Goal: Task Accomplishment & Management: Manage account settings

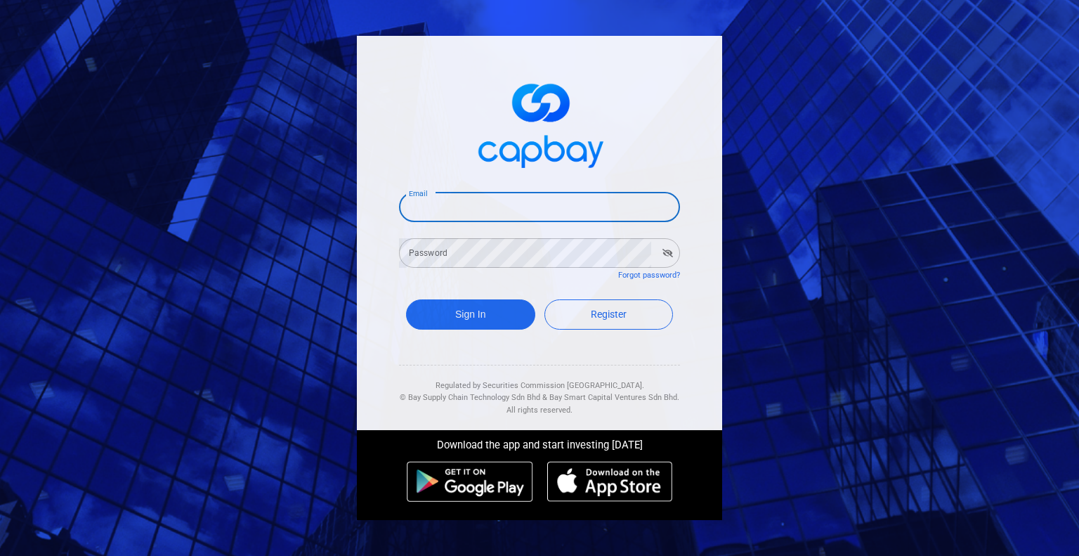
click at [441, 212] on input "Email" at bounding box center [539, 208] width 281 height 30
type input "[EMAIL_ADDRESS][DOMAIN_NAME]"
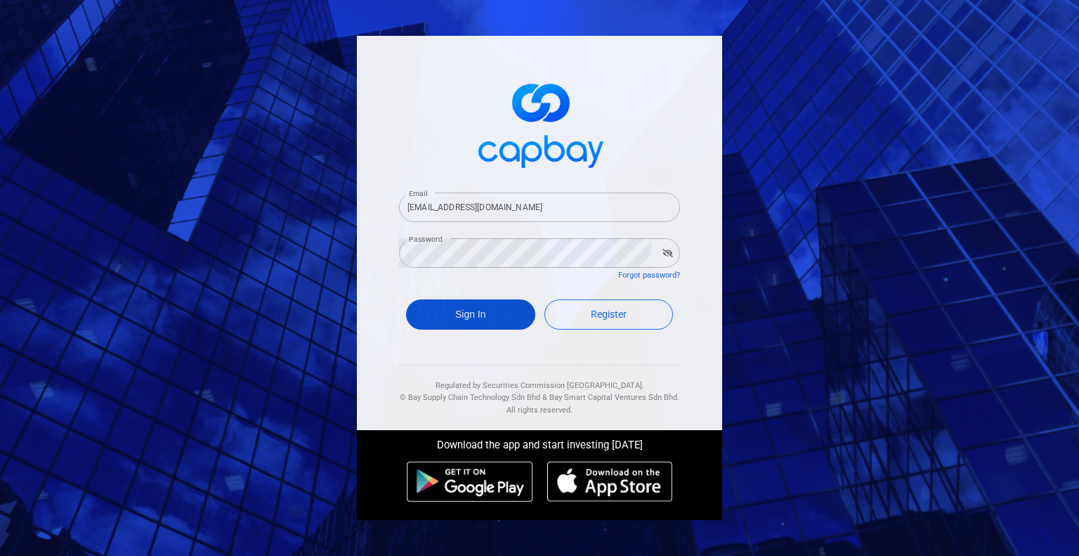
click at [420, 311] on button "Sign In" at bounding box center [470, 314] width 129 height 30
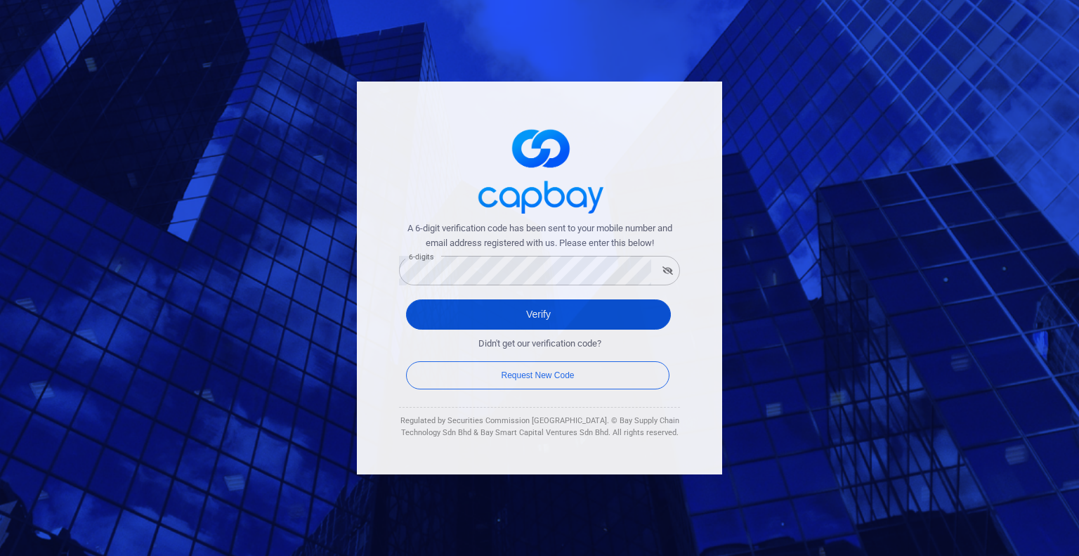
click at [497, 316] on button "Verify" at bounding box center [538, 314] width 265 height 30
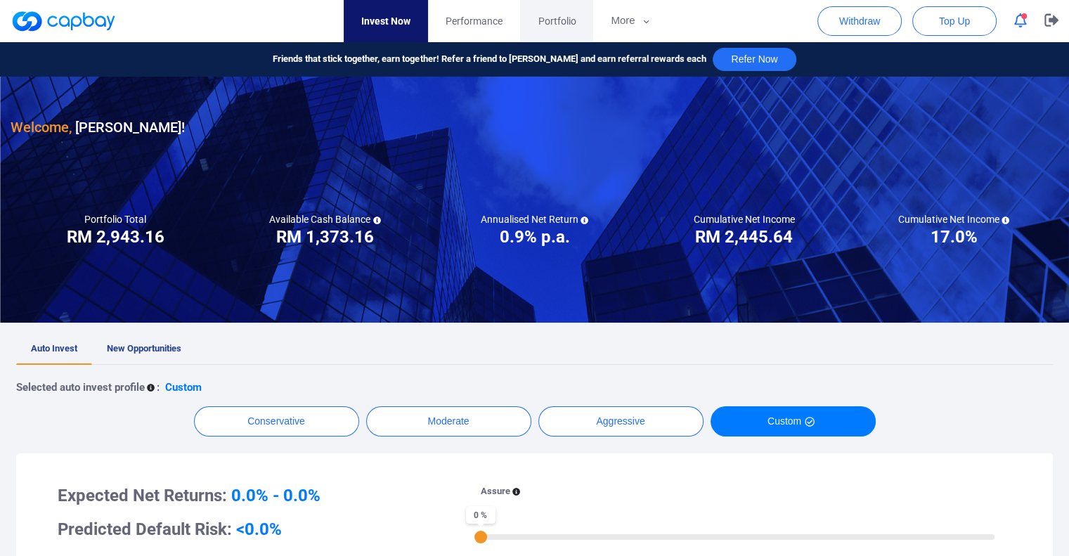
click at [555, 18] on span "Portfolio" at bounding box center [557, 20] width 38 height 15
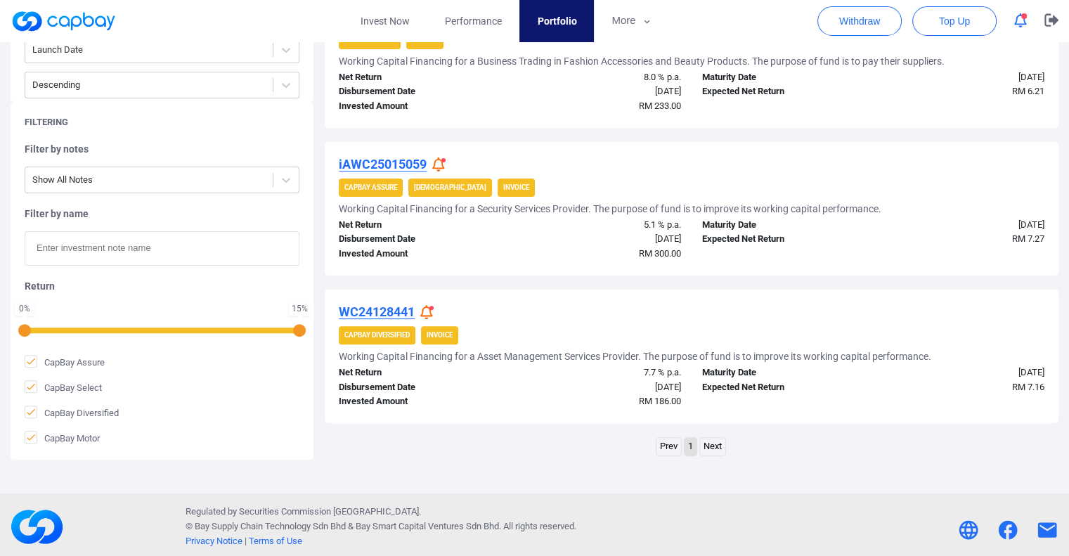
scroll to position [380, 0]
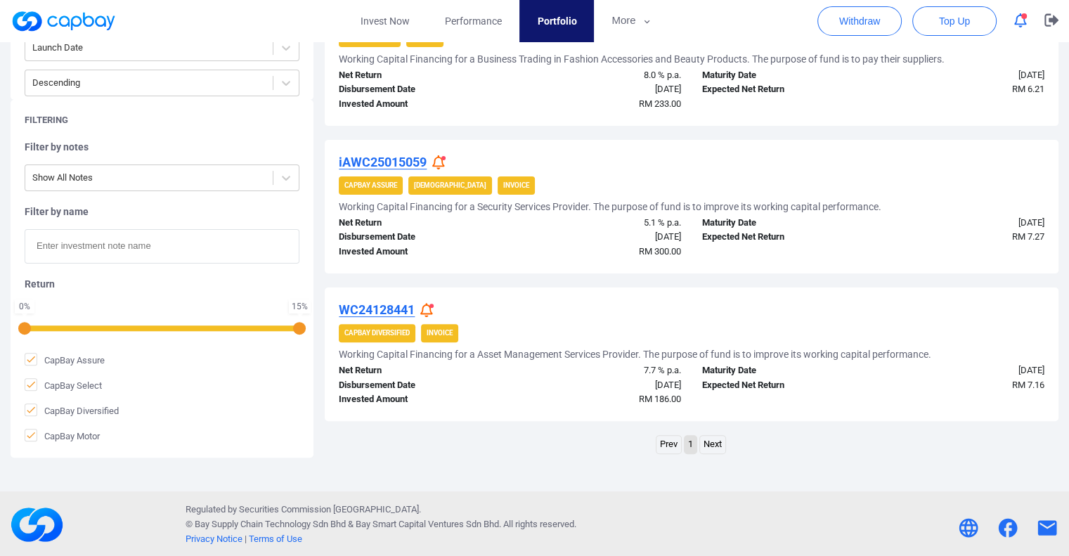
click at [715, 445] on link "Next" at bounding box center [712, 445] width 25 height 18
click at [714, 443] on link "Next" at bounding box center [712, 445] width 25 height 18
click at [714, 442] on link "Next" at bounding box center [712, 445] width 25 height 18
click at [588, 435] on div "Prev 1 Next" at bounding box center [692, 446] width 734 height 22
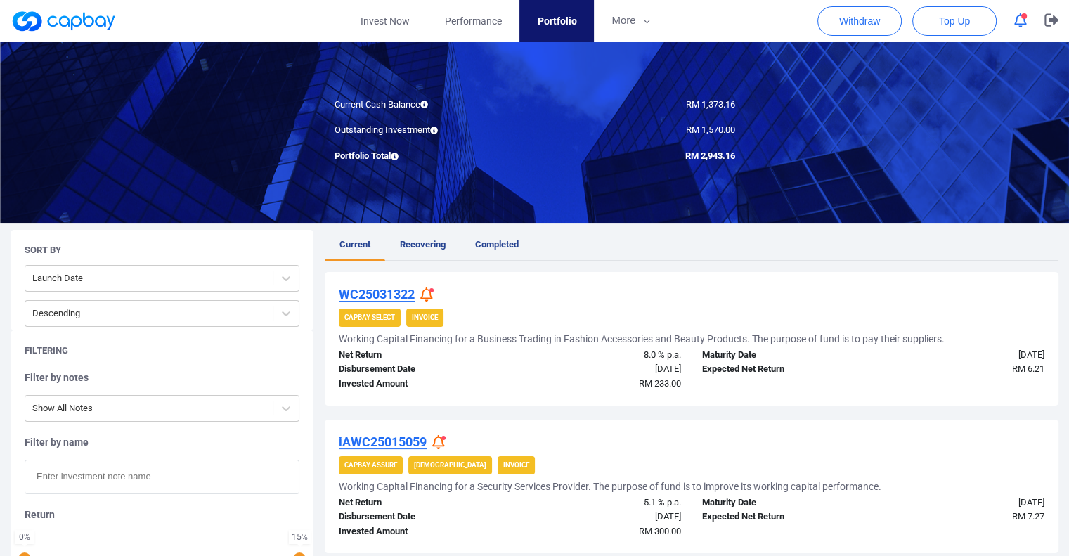
scroll to position [98, 0]
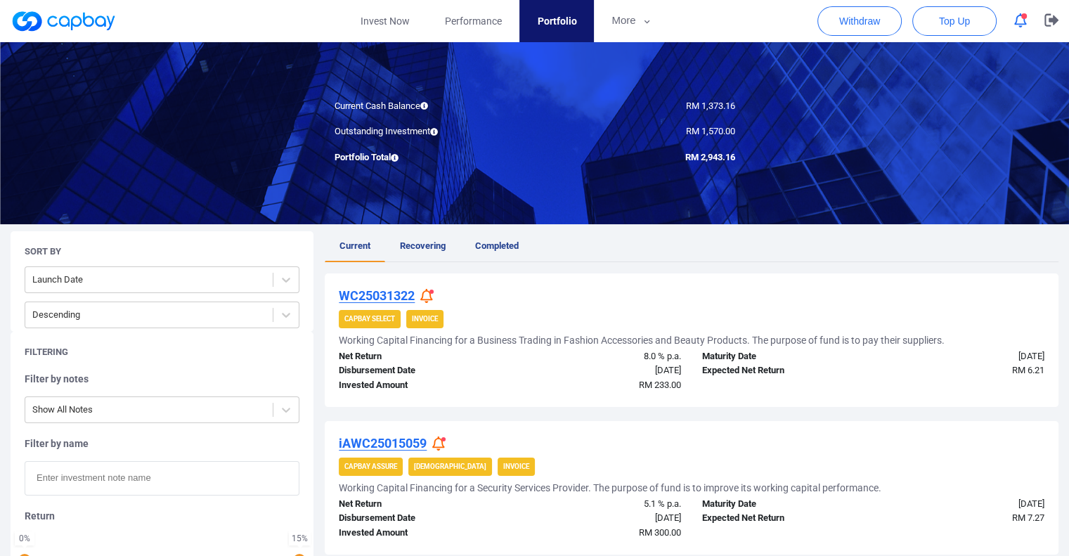
click at [426, 293] on icon at bounding box center [426, 296] width 13 height 15
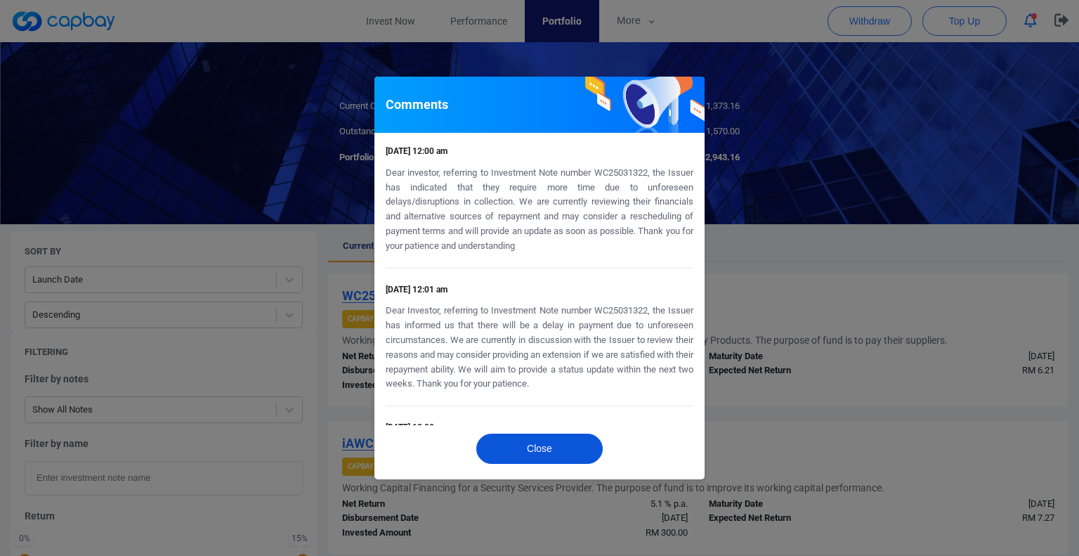
click at [523, 455] on button "Close" at bounding box center [539, 449] width 127 height 30
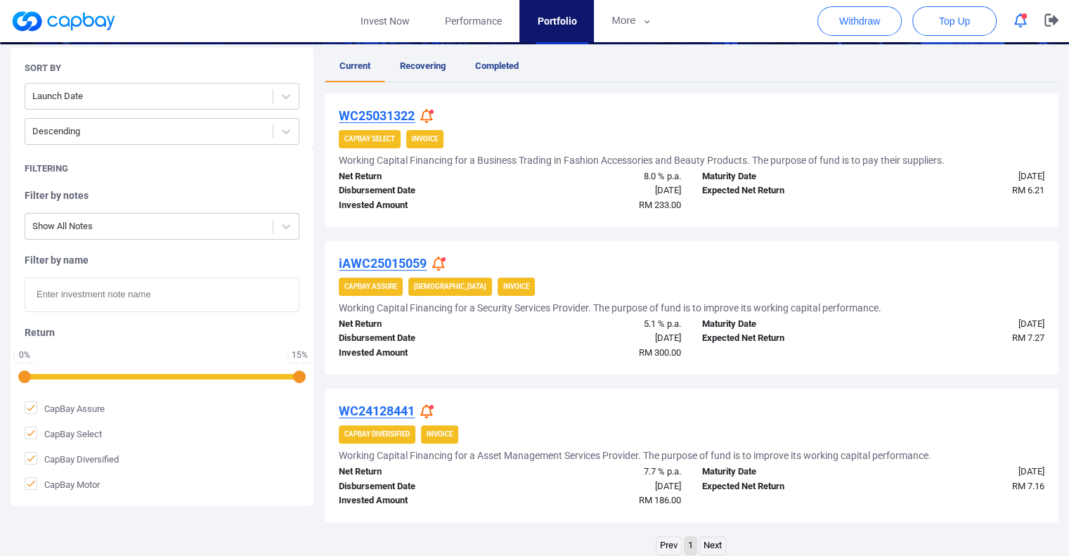
scroll to position [309, 0]
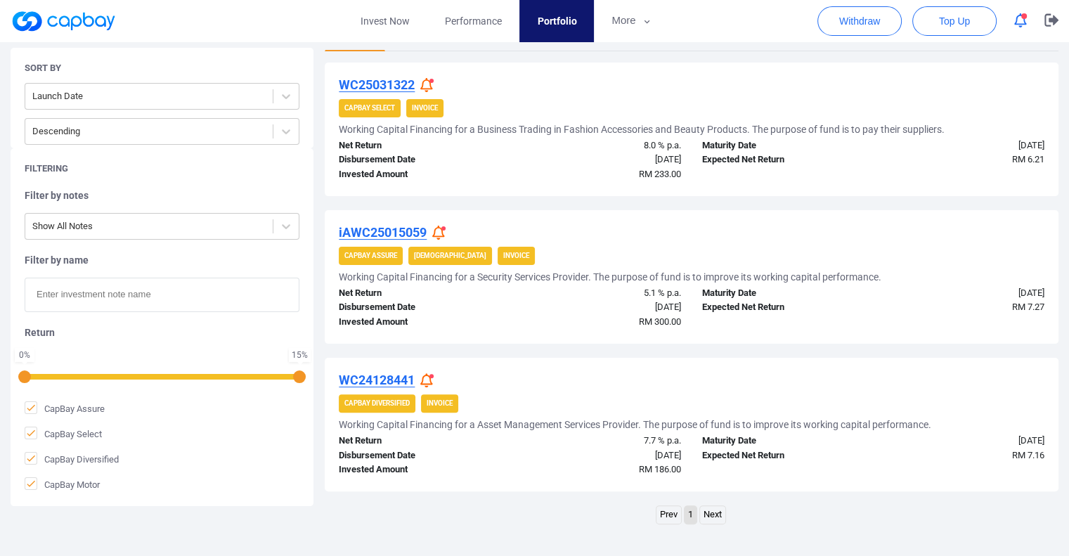
click at [441, 230] on icon at bounding box center [438, 233] width 13 height 15
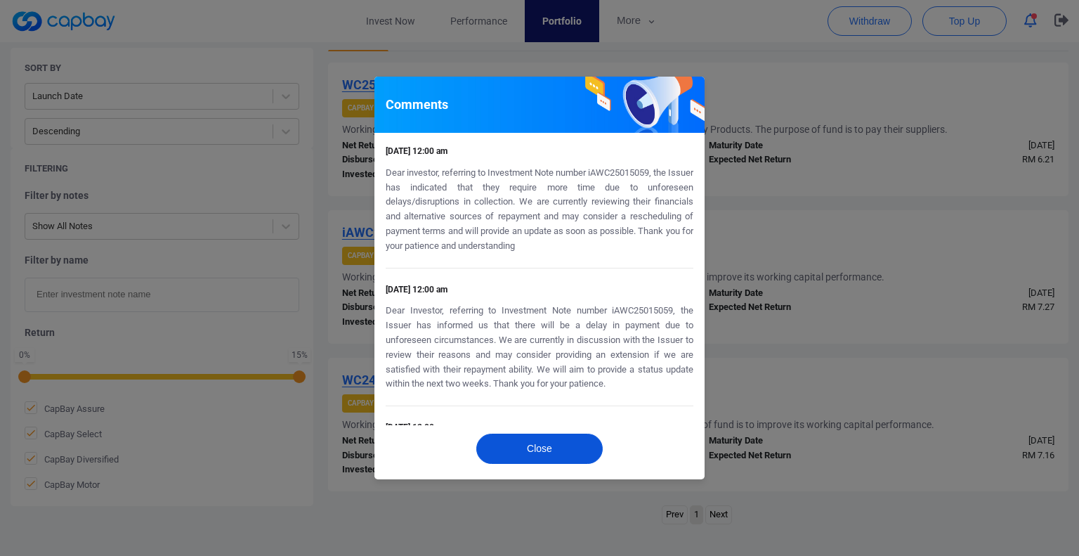
click at [526, 443] on button "Close" at bounding box center [539, 449] width 127 height 30
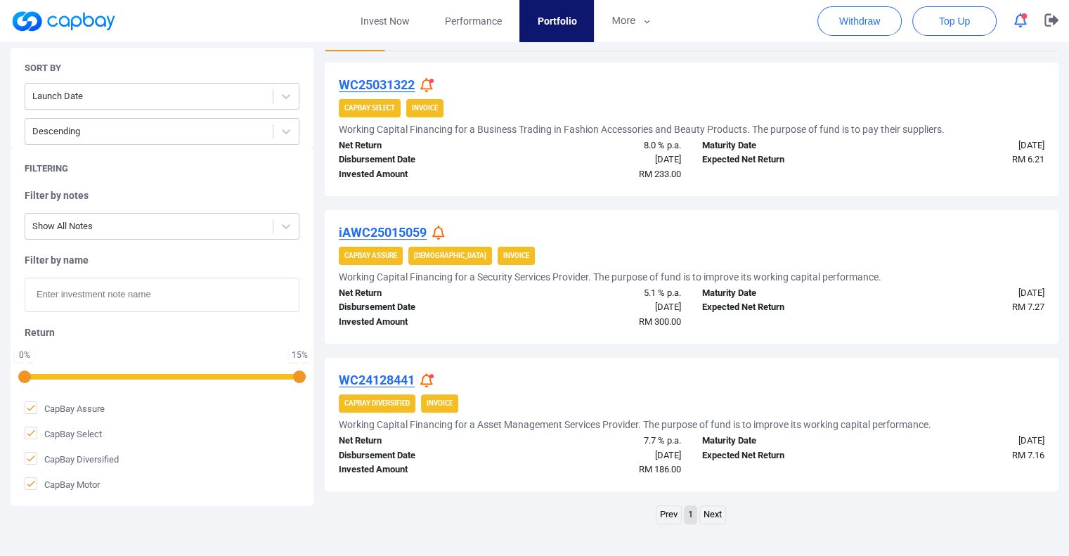
click at [429, 380] on icon at bounding box center [426, 380] width 13 height 15
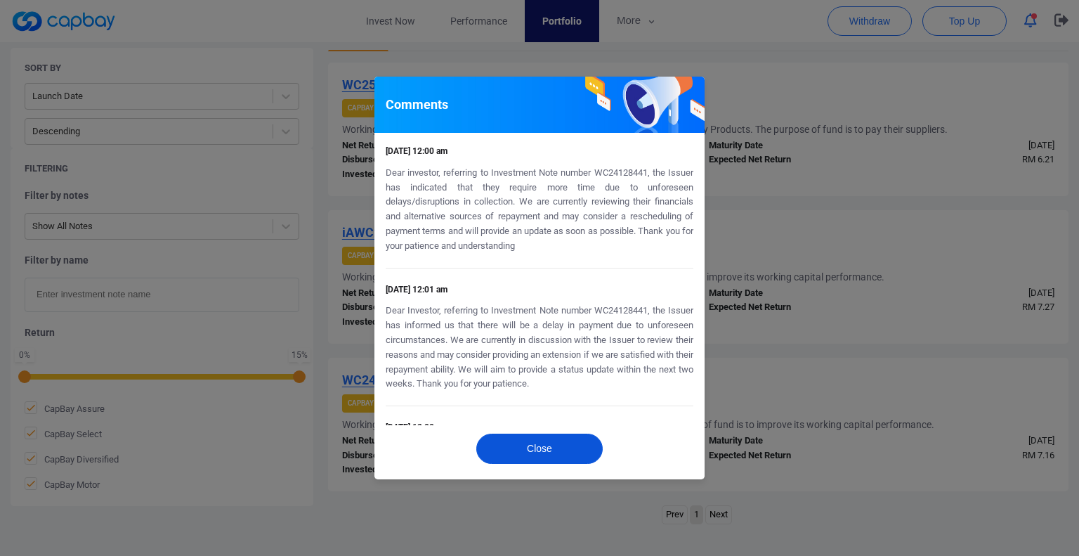
click at [555, 442] on button "Close" at bounding box center [539, 449] width 127 height 30
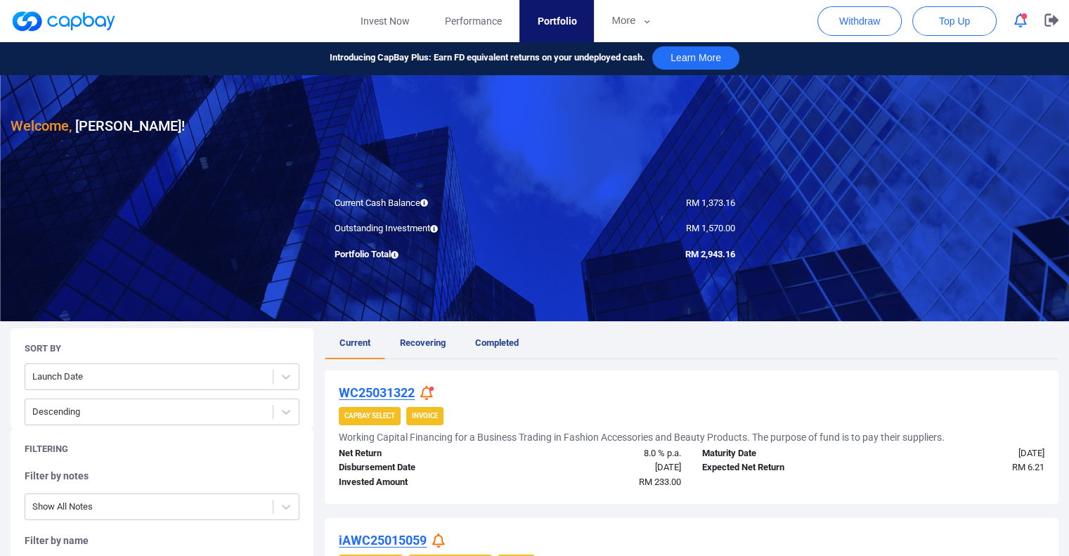
scroll to position [0, 0]
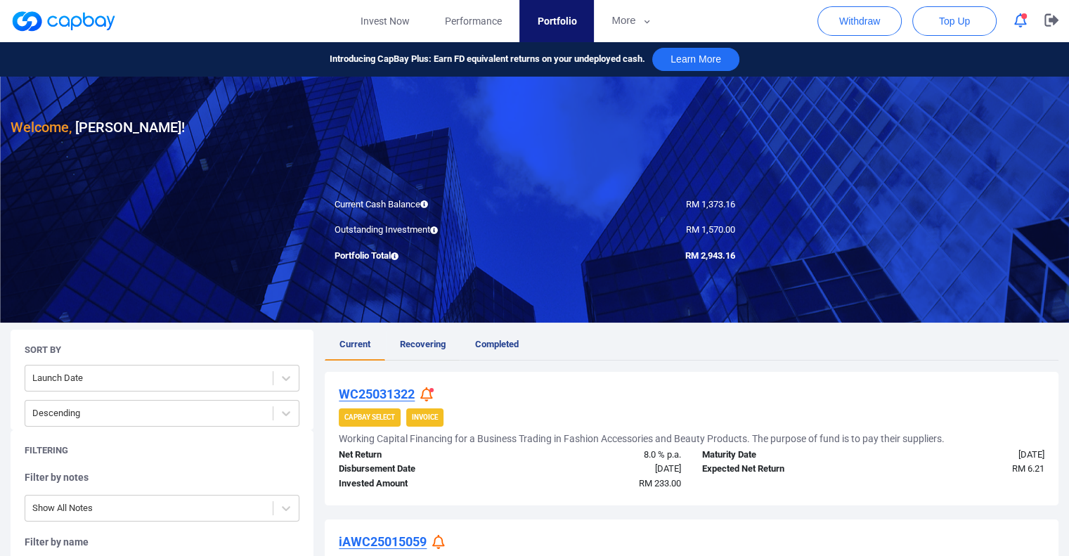
click at [436, 344] on span "Recovering" at bounding box center [423, 344] width 46 height 11
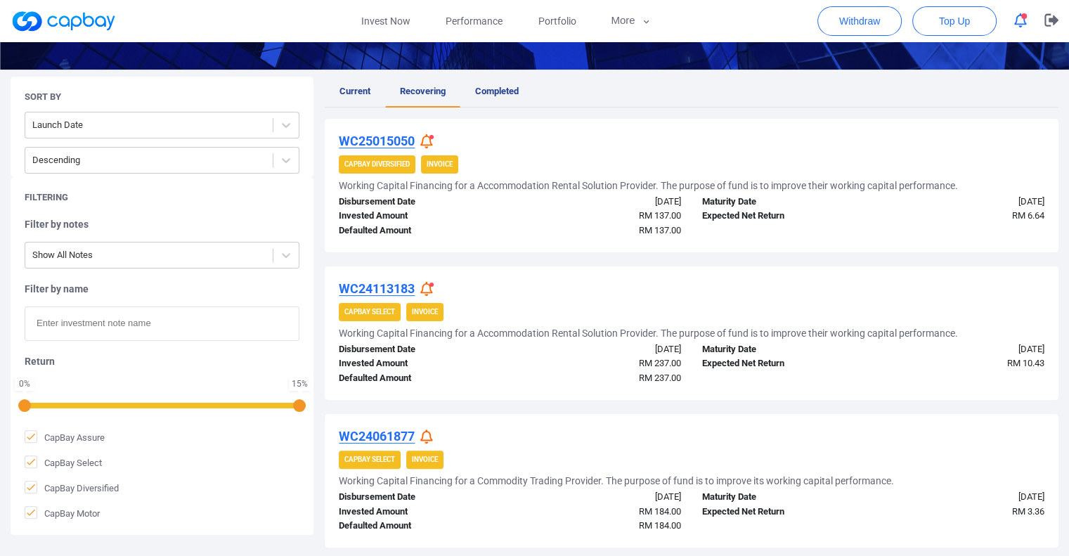
scroll to position [106, 0]
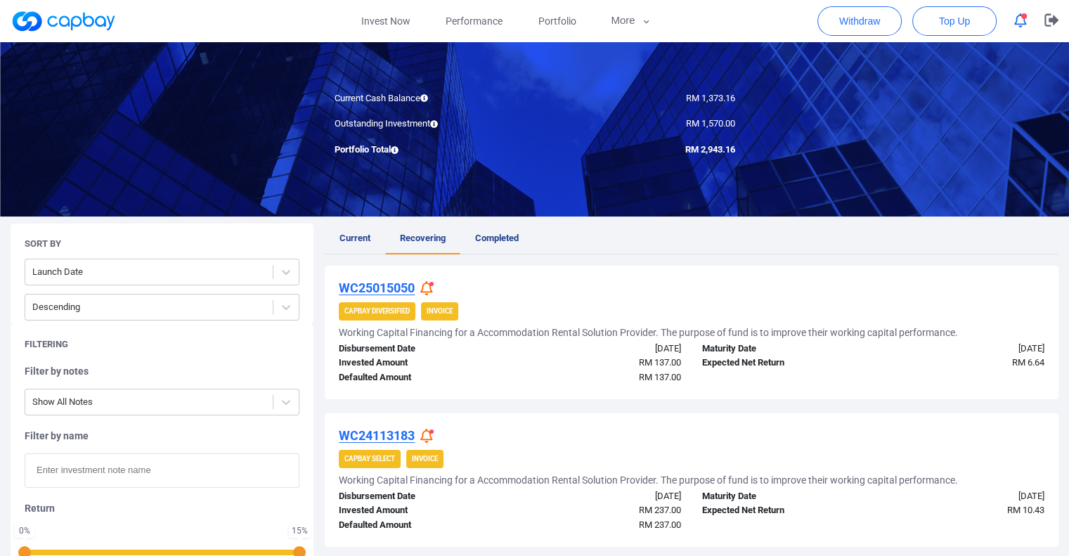
click at [436, 283] on div at bounding box center [428, 288] width 17 height 15
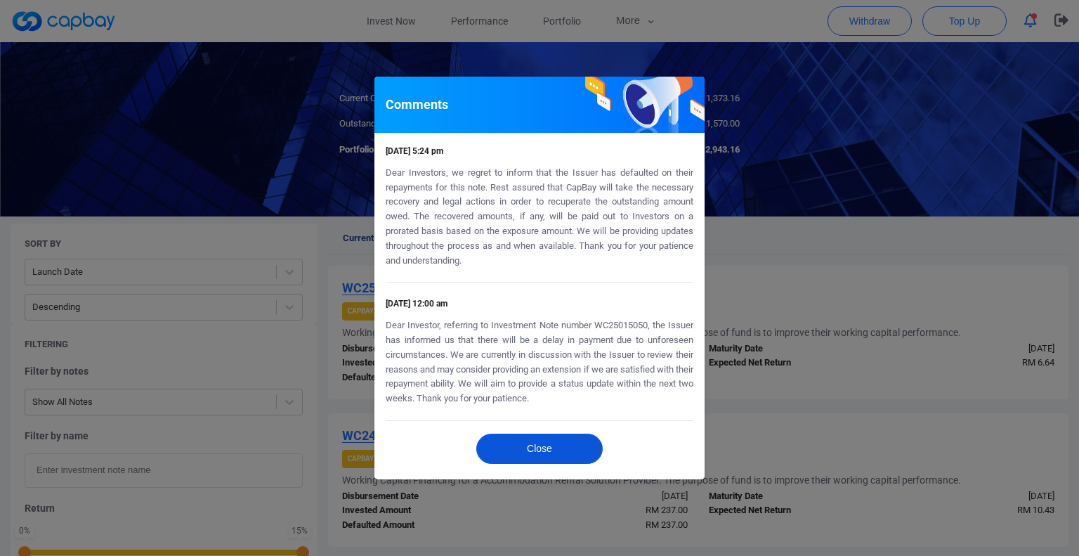
click at [521, 444] on button "Close" at bounding box center [539, 449] width 127 height 30
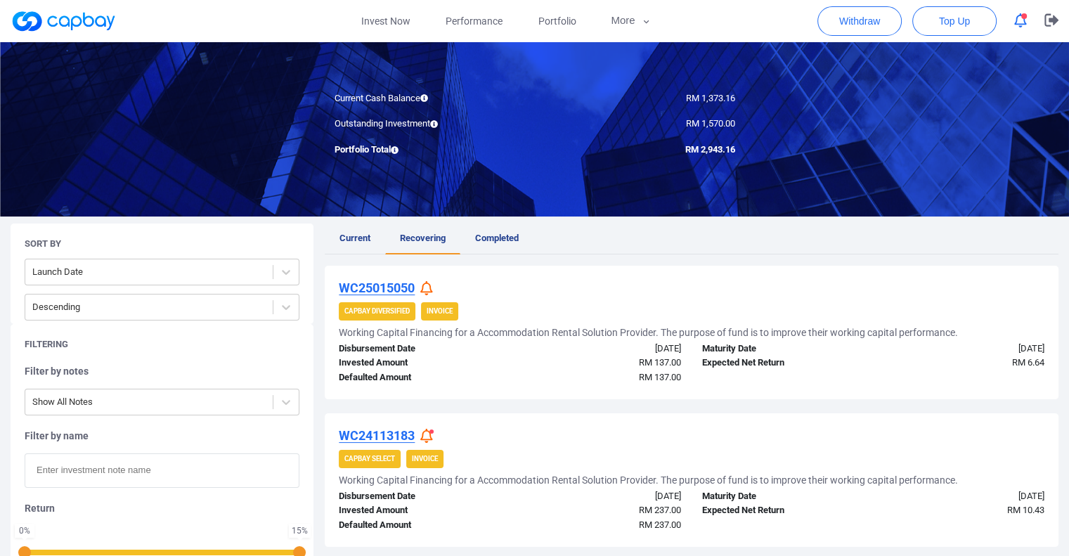
scroll to position [247, 0]
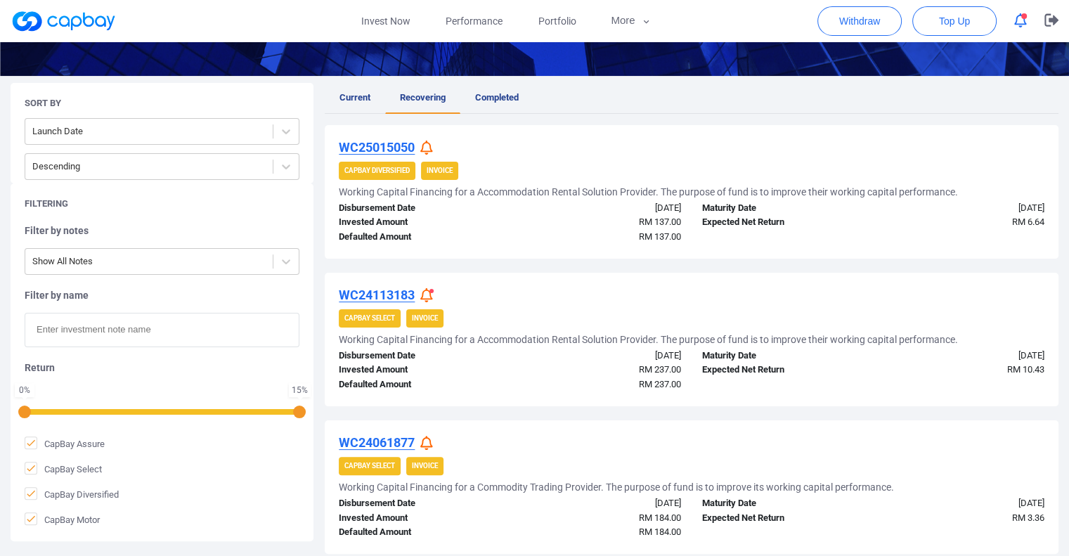
click at [430, 295] on icon at bounding box center [426, 295] width 13 height 15
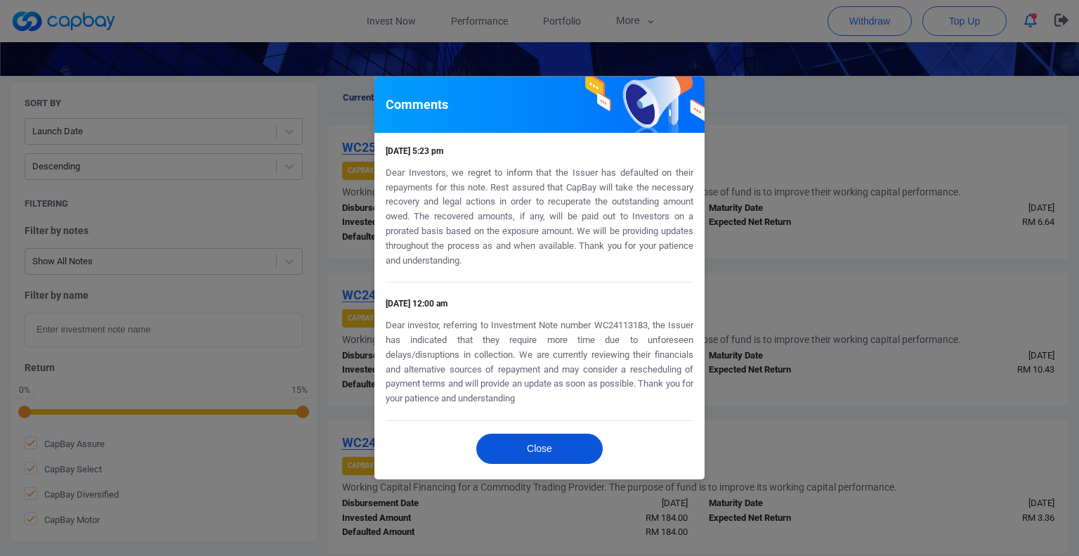
click at [534, 459] on button "Close" at bounding box center [539, 449] width 127 height 30
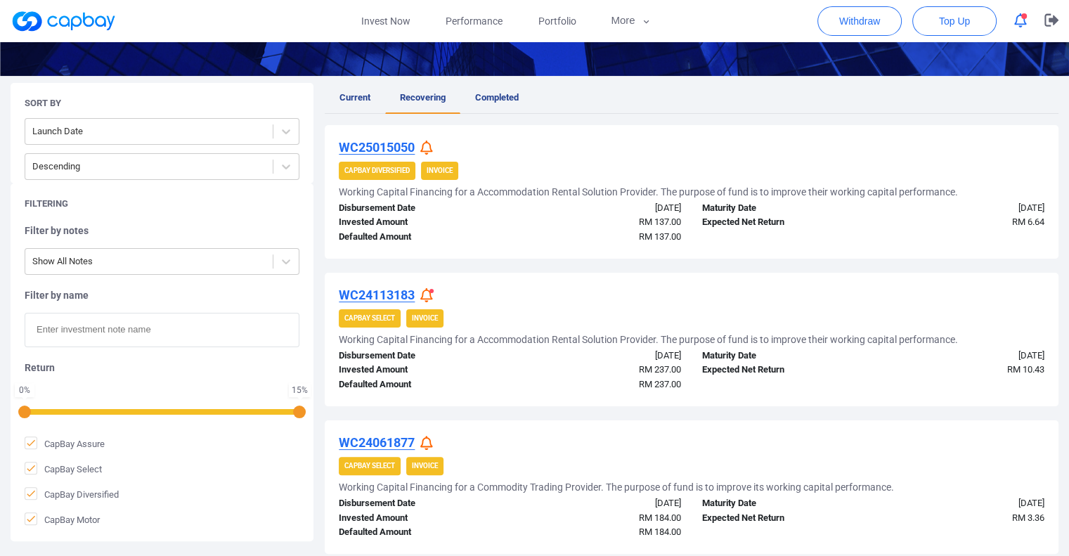
click at [429, 443] on icon at bounding box center [426, 443] width 13 height 15
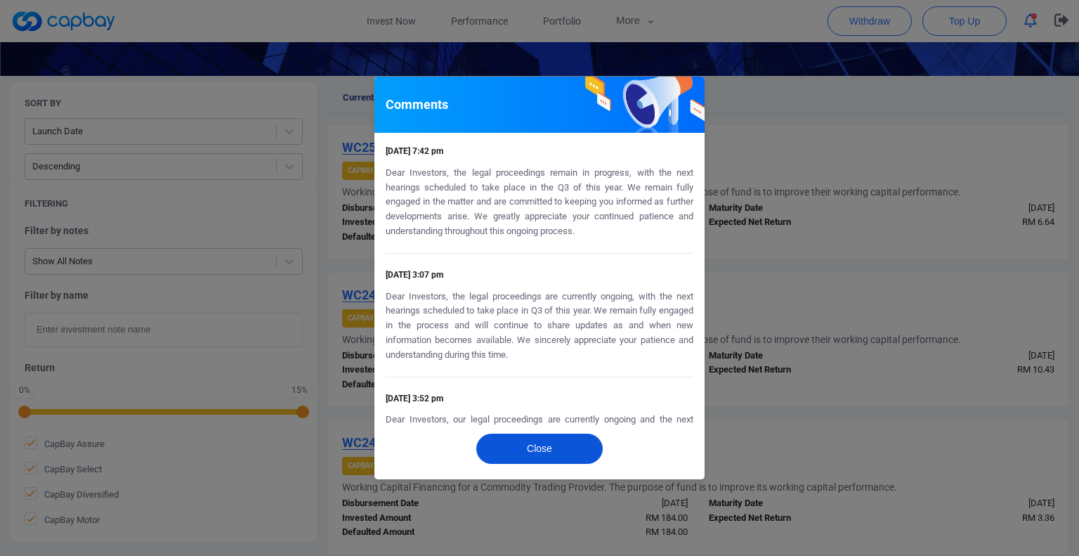
click at [526, 434] on button "Close" at bounding box center [539, 449] width 127 height 30
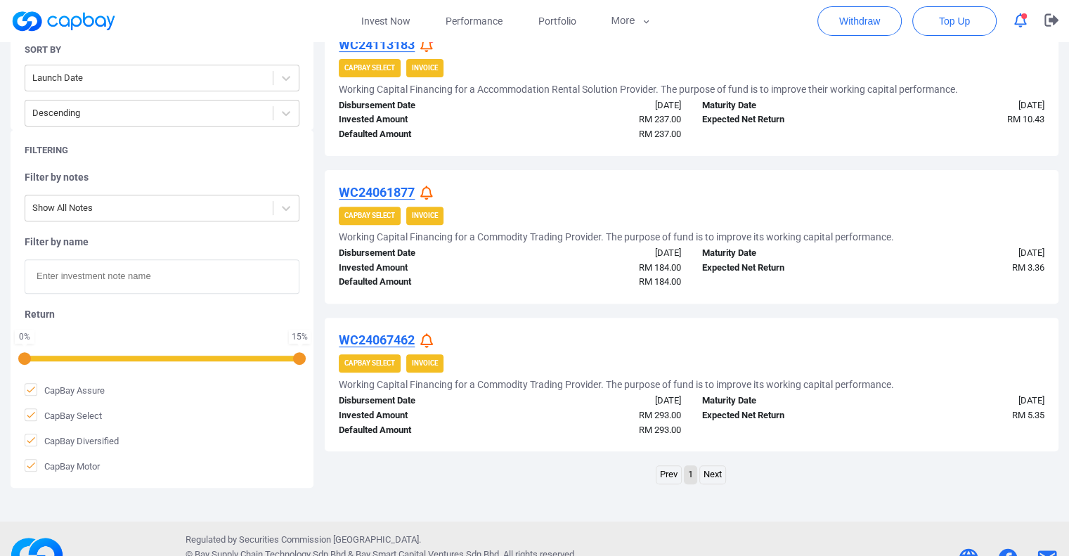
scroll to position [528, 0]
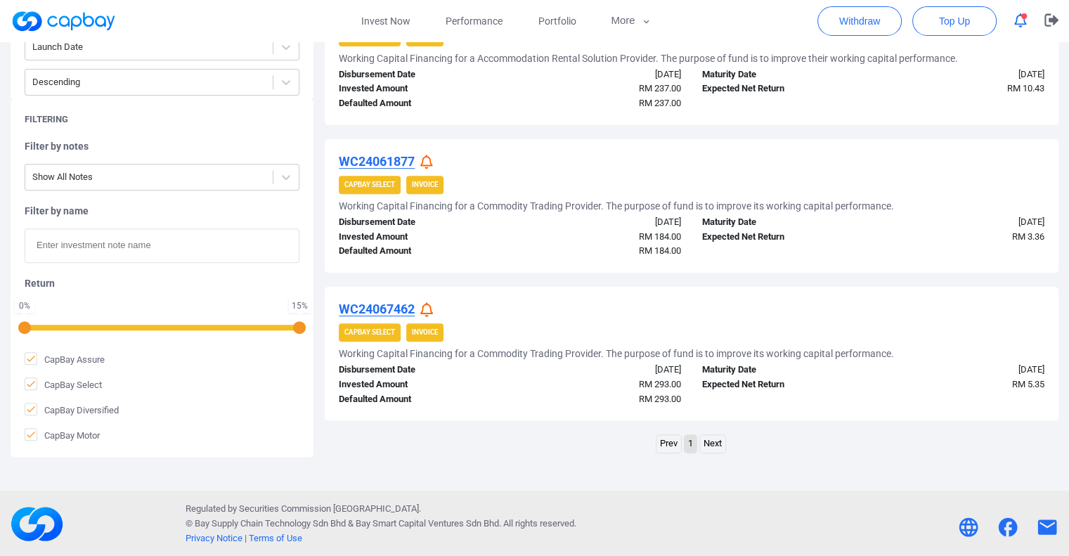
click at [708, 441] on link "Next" at bounding box center [712, 444] width 25 height 18
click at [715, 441] on link "Next" at bounding box center [712, 444] width 25 height 18
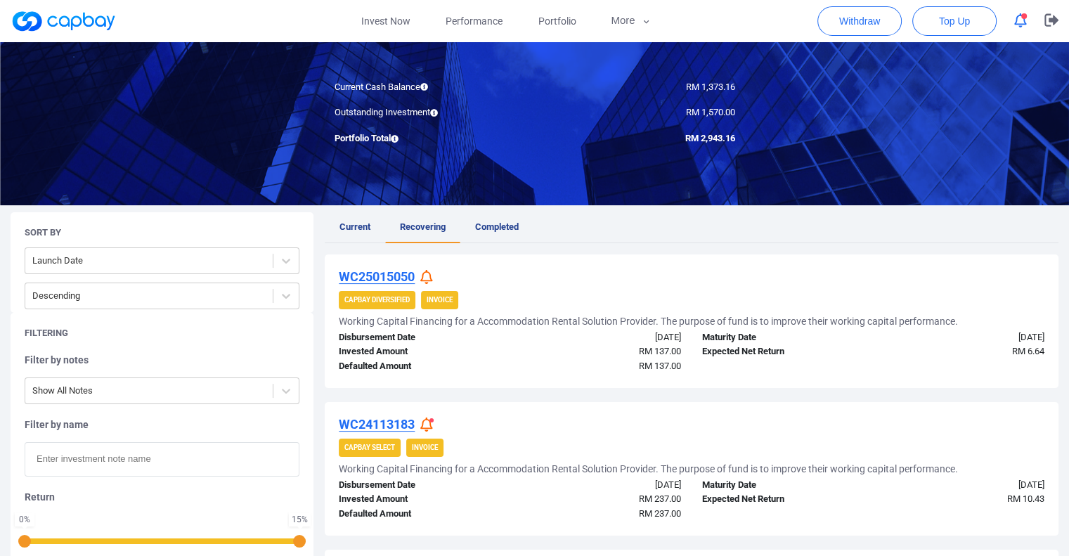
scroll to position [106, 0]
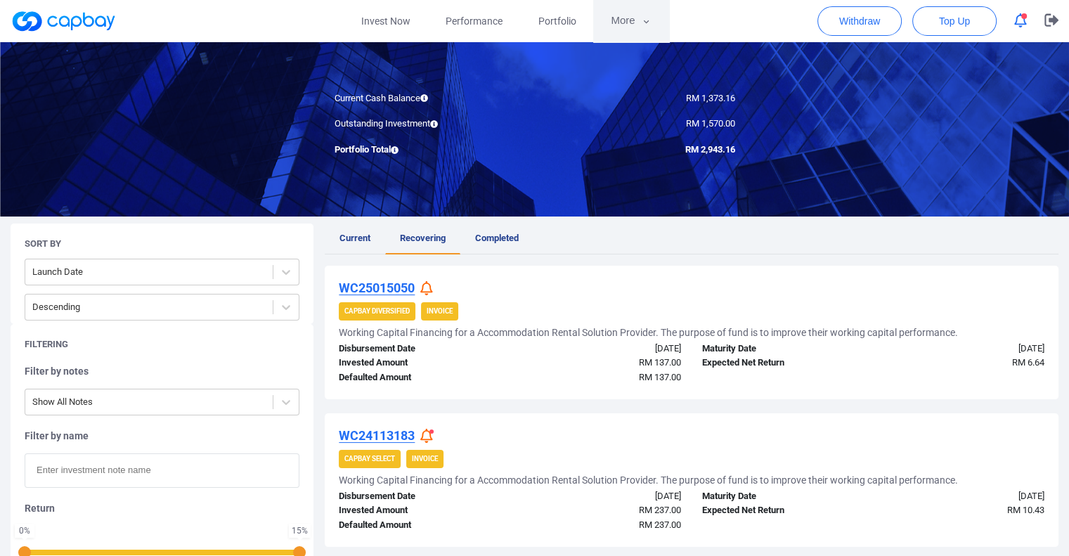
click at [630, 20] on button "More" at bounding box center [630, 21] width 75 height 42
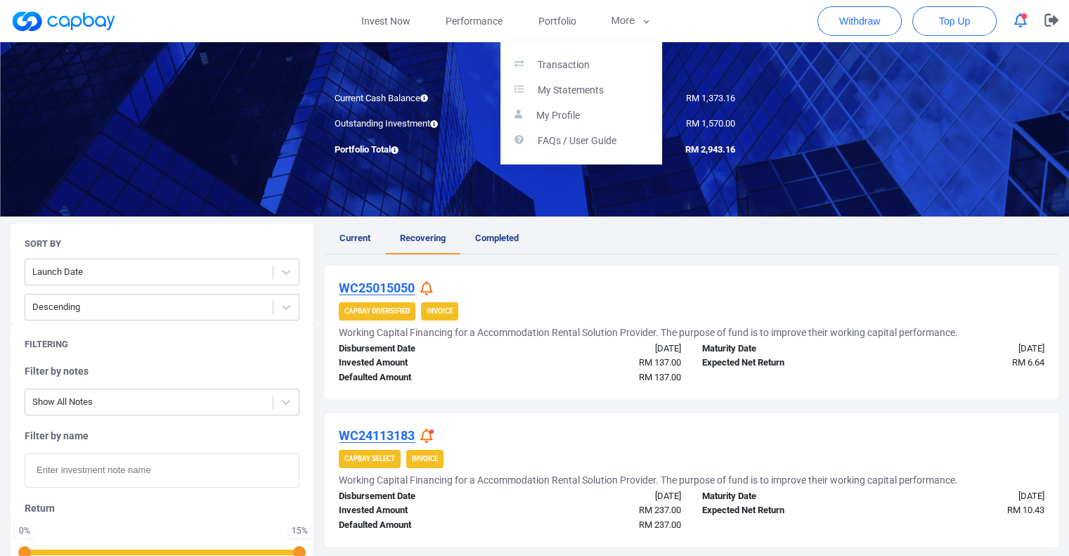
click at [484, 21] on button "button" at bounding box center [534, 278] width 1069 height 556
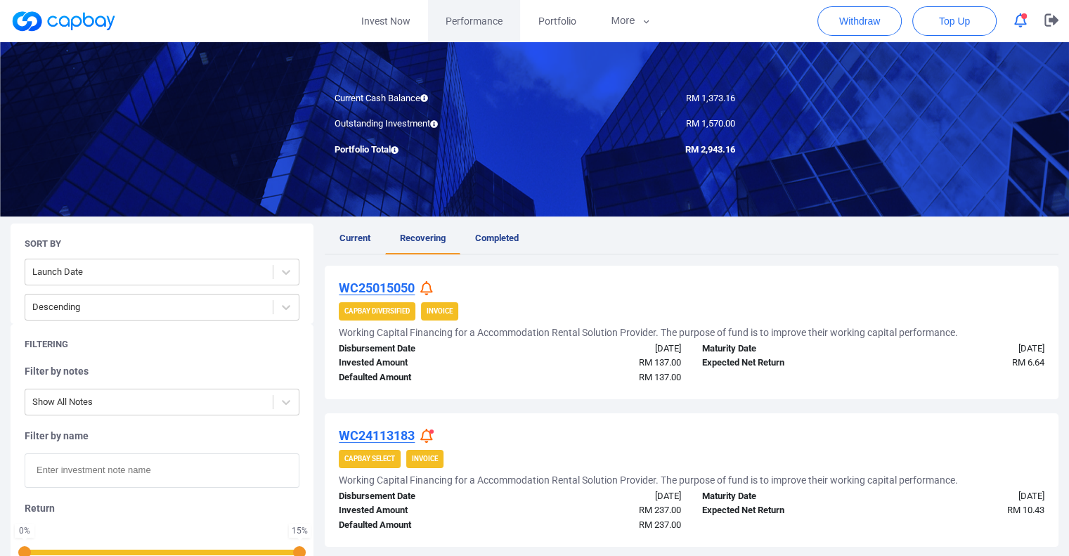
click at [477, 20] on span "Performance" at bounding box center [474, 20] width 57 height 15
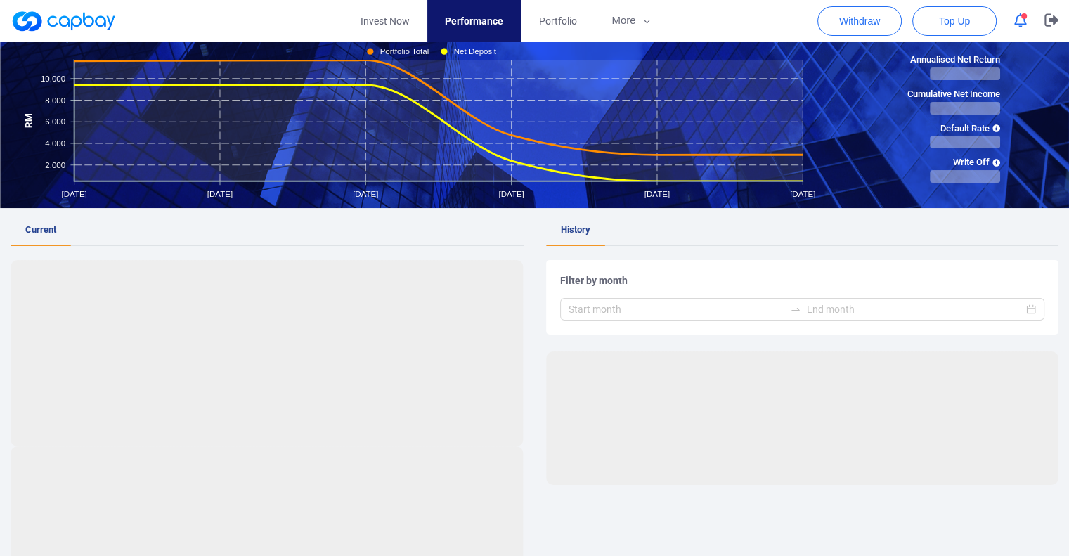
scroll to position [11, 0]
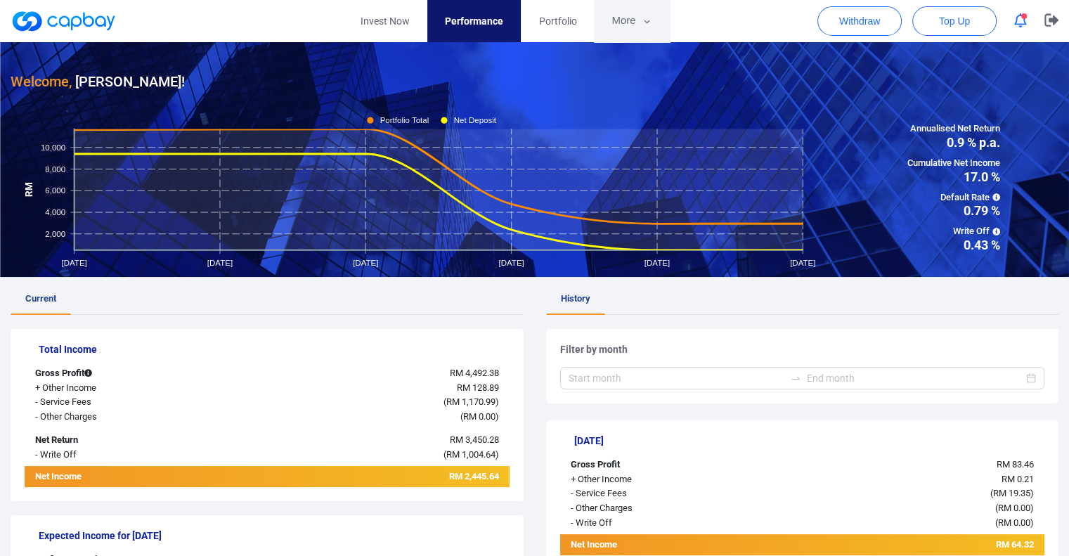
click at [622, 18] on button "More" at bounding box center [631, 21] width 75 height 42
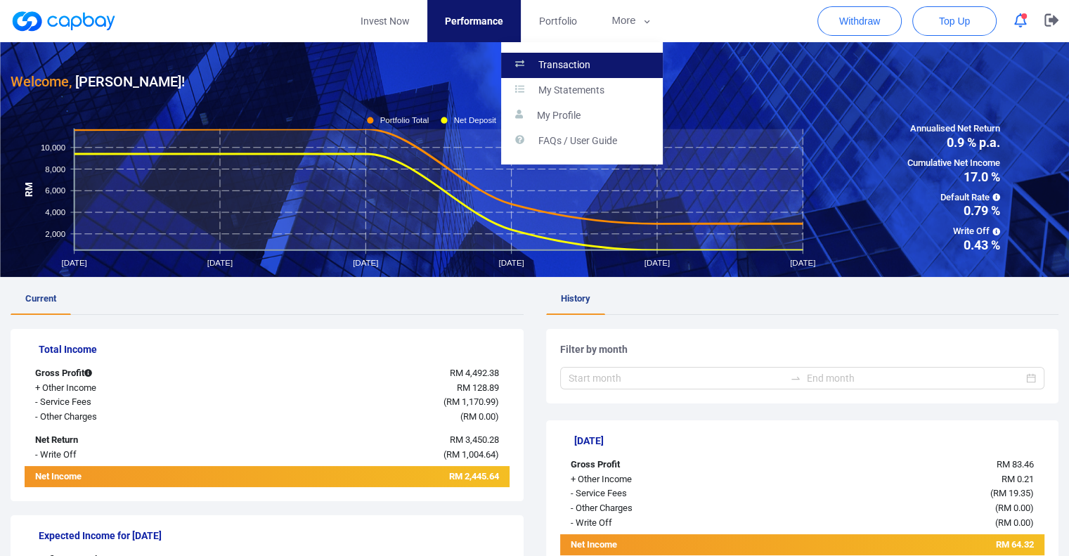
click at [562, 62] on p "Transaction" at bounding box center [564, 65] width 52 height 13
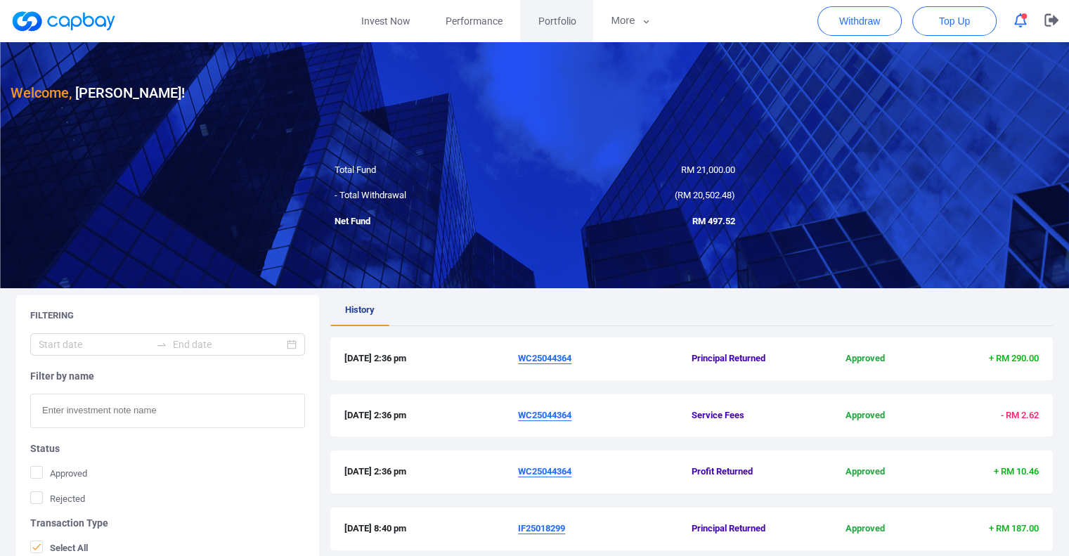
click at [566, 21] on span "Portfolio" at bounding box center [557, 20] width 38 height 15
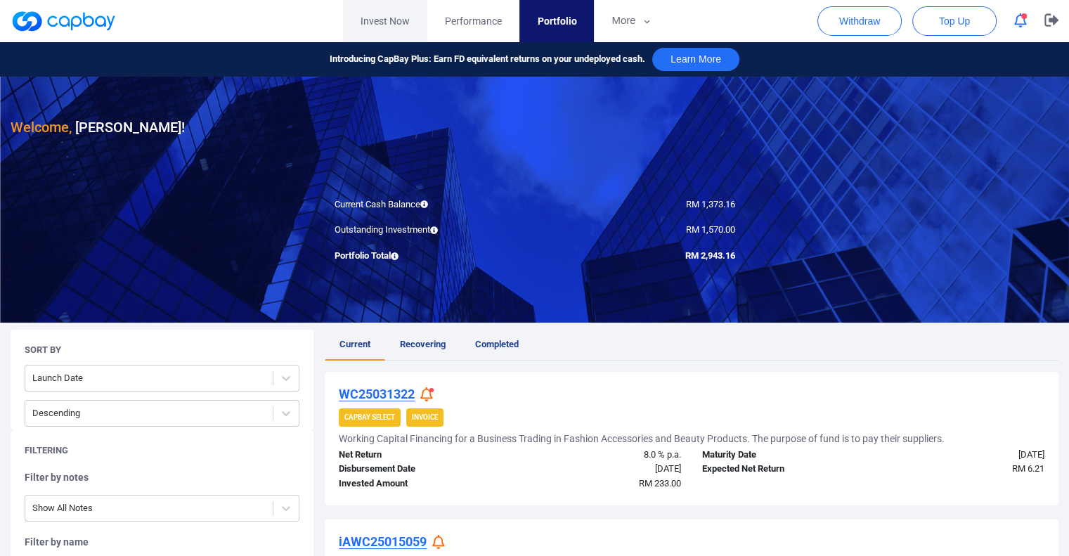
click at [389, 18] on link "Invest Now" at bounding box center [385, 21] width 84 height 42
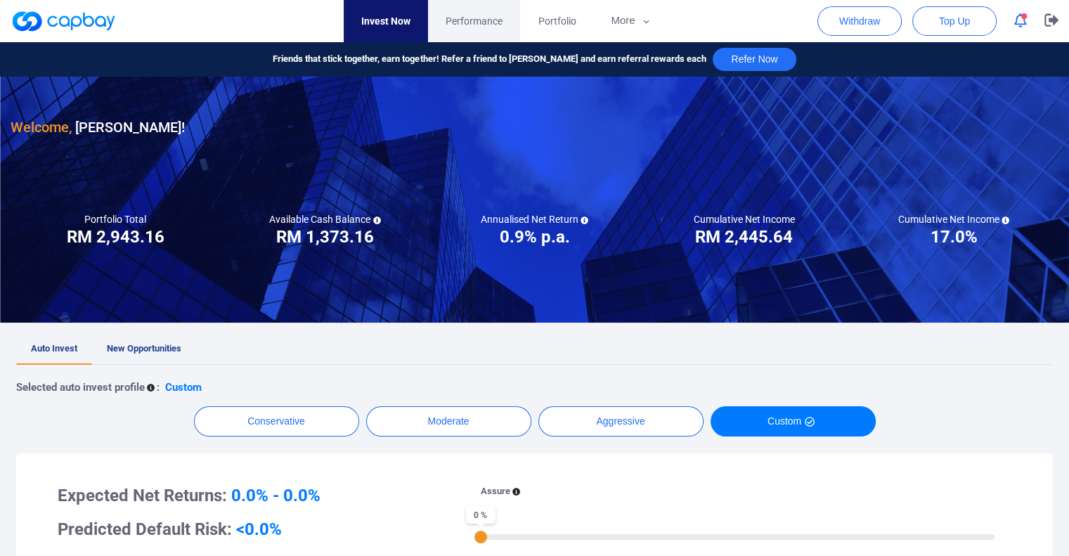
click at [468, 20] on span "Performance" at bounding box center [474, 20] width 57 height 15
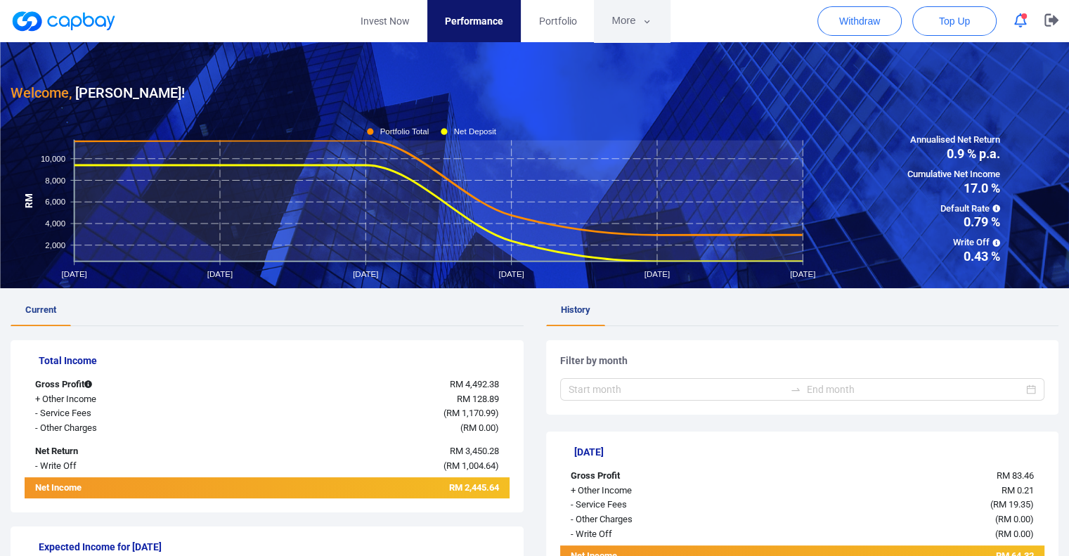
click at [623, 24] on button "More" at bounding box center [631, 21] width 75 height 42
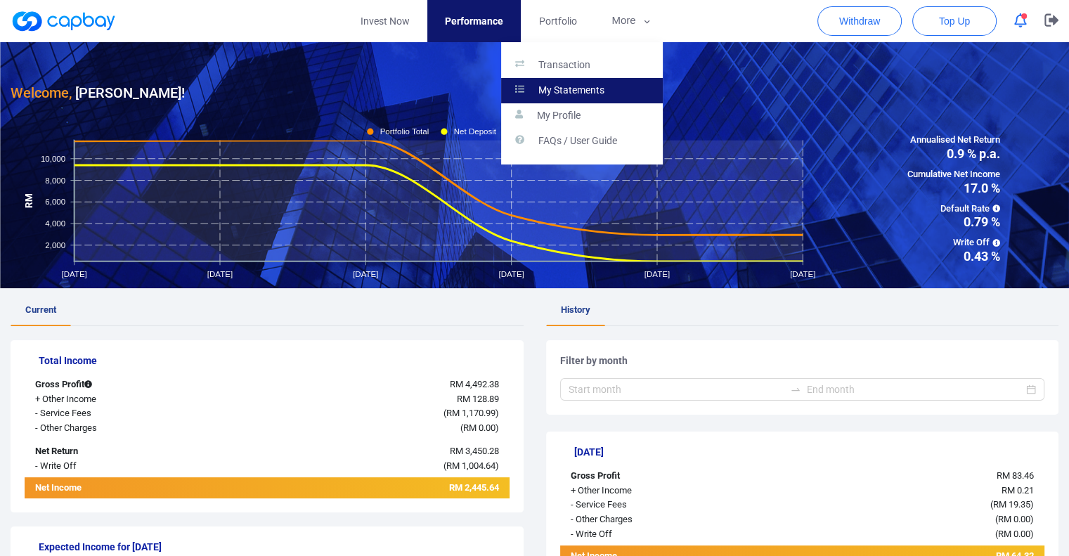
click at [597, 84] on p "My Statements" at bounding box center [571, 90] width 66 height 13
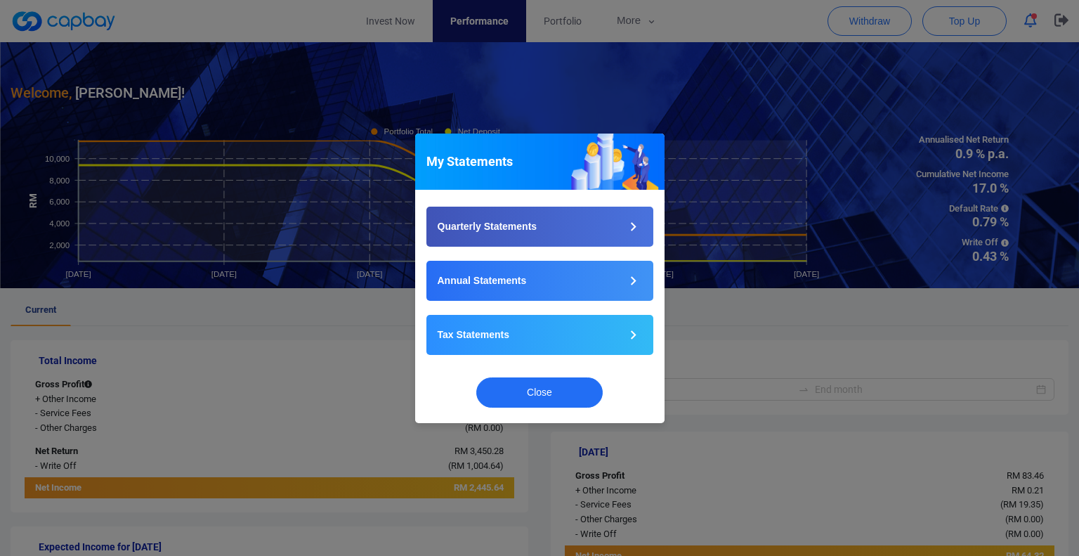
click at [616, 72] on div "My Statements Quarterly Statements Annual Statements Tax Statements Close" at bounding box center [539, 278] width 1079 height 556
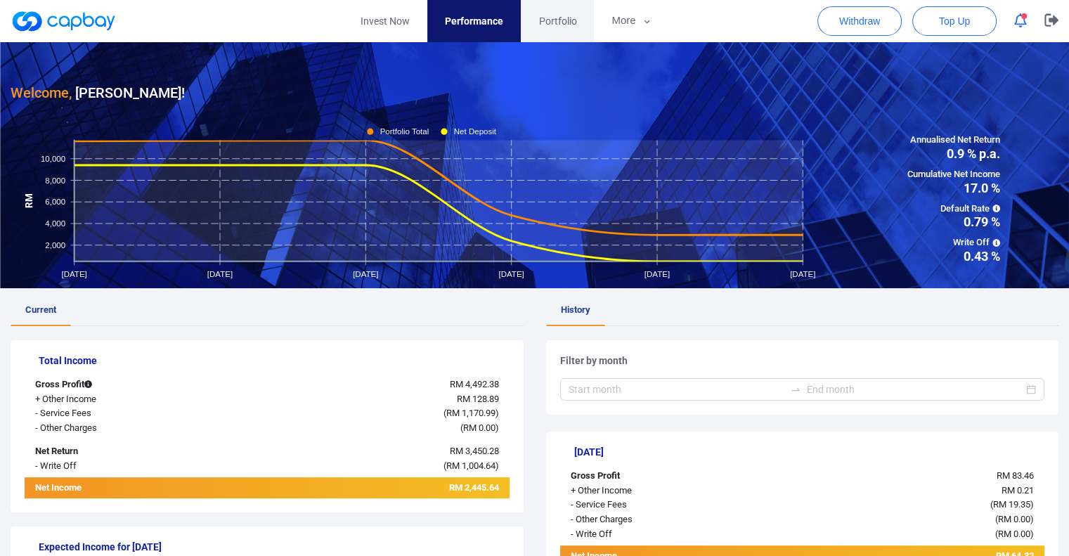
click at [552, 17] on span "Portfolio" at bounding box center [557, 20] width 38 height 15
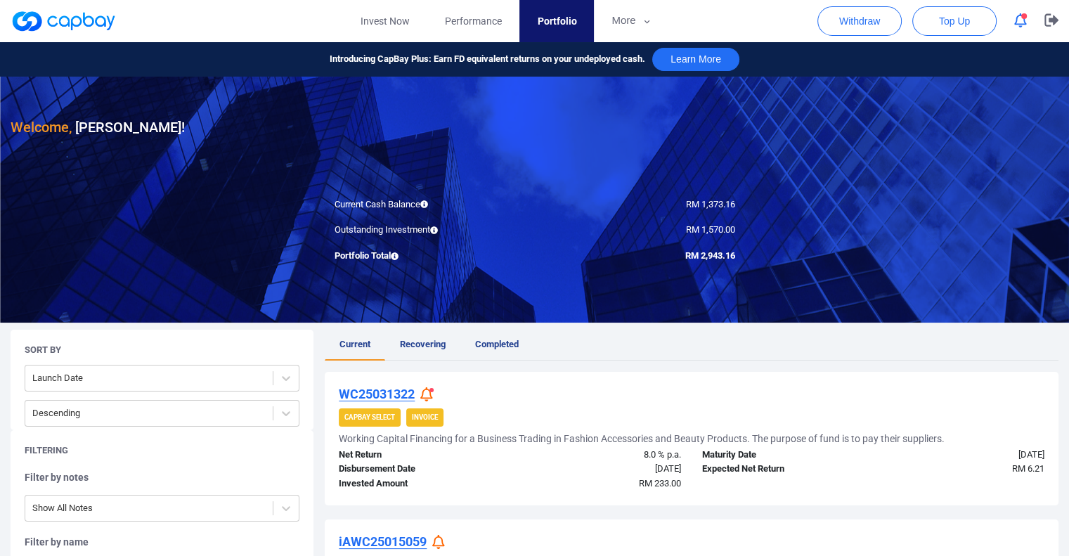
click at [569, 16] on span "Portfolio" at bounding box center [556, 20] width 39 height 15
click at [473, 17] on span "Performance" at bounding box center [473, 20] width 57 height 15
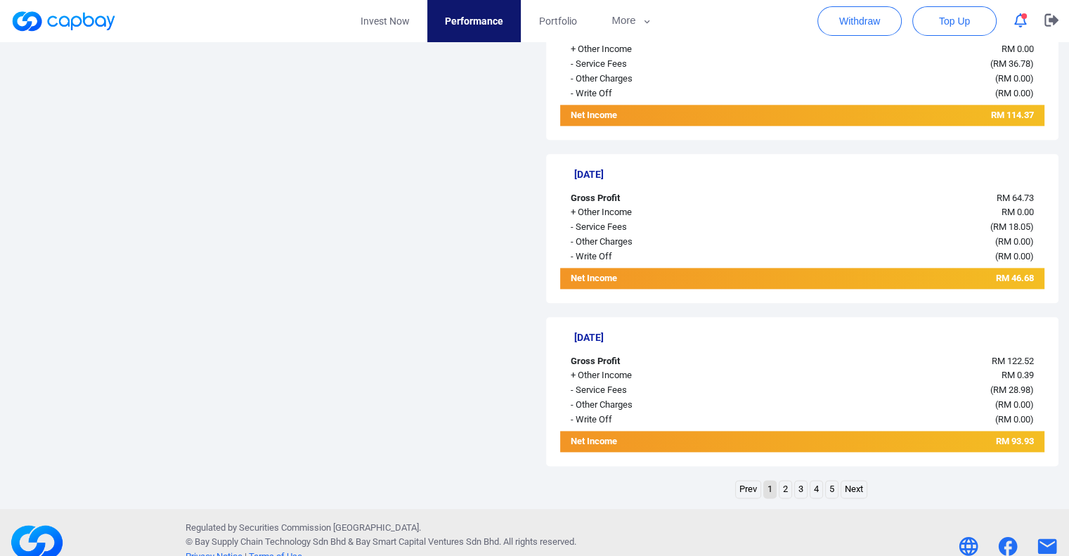
scroll to position [1600, 0]
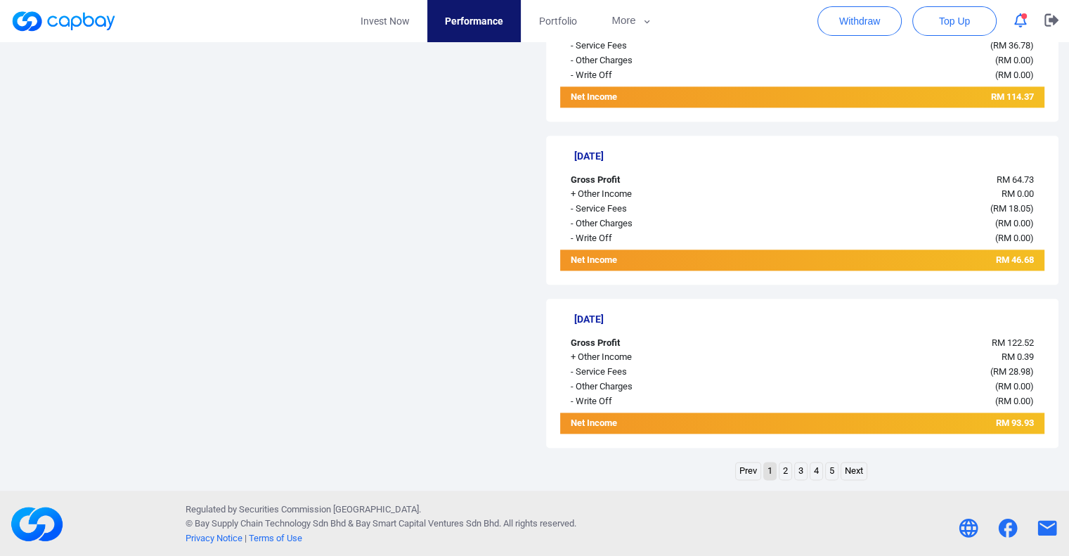
click at [783, 471] on link "2" at bounding box center [785, 471] width 12 height 18
click at [798, 469] on link "3" at bounding box center [801, 471] width 12 height 18
click at [817, 472] on link "4" at bounding box center [816, 471] width 12 height 18
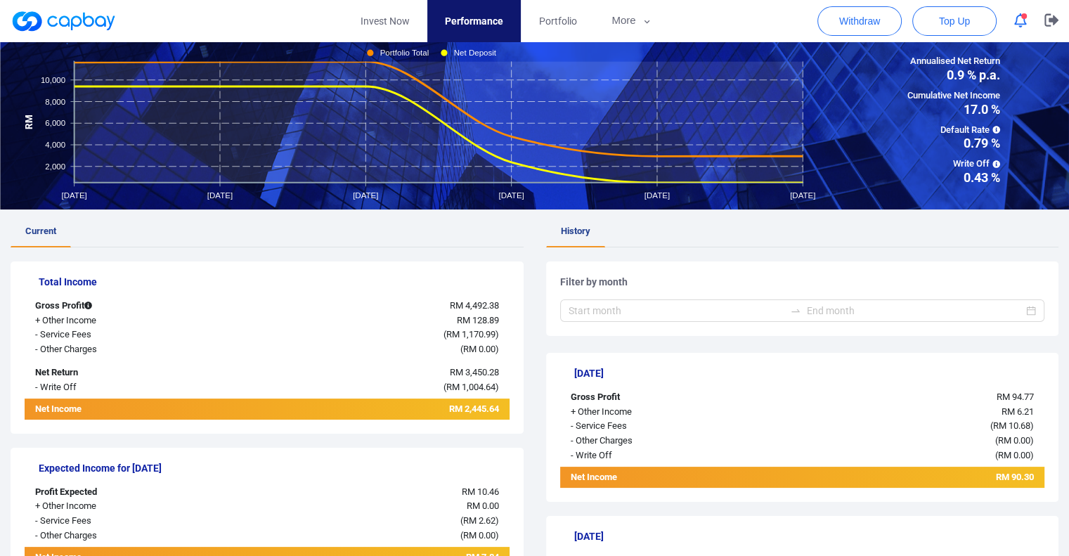
scroll to position [0, 0]
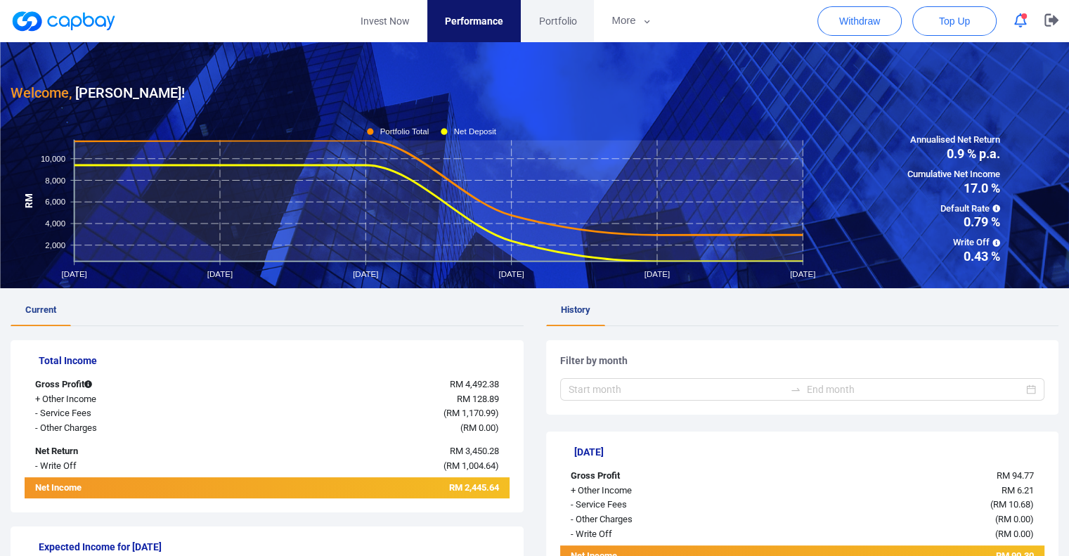
click at [564, 19] on span "Portfolio" at bounding box center [557, 20] width 38 height 15
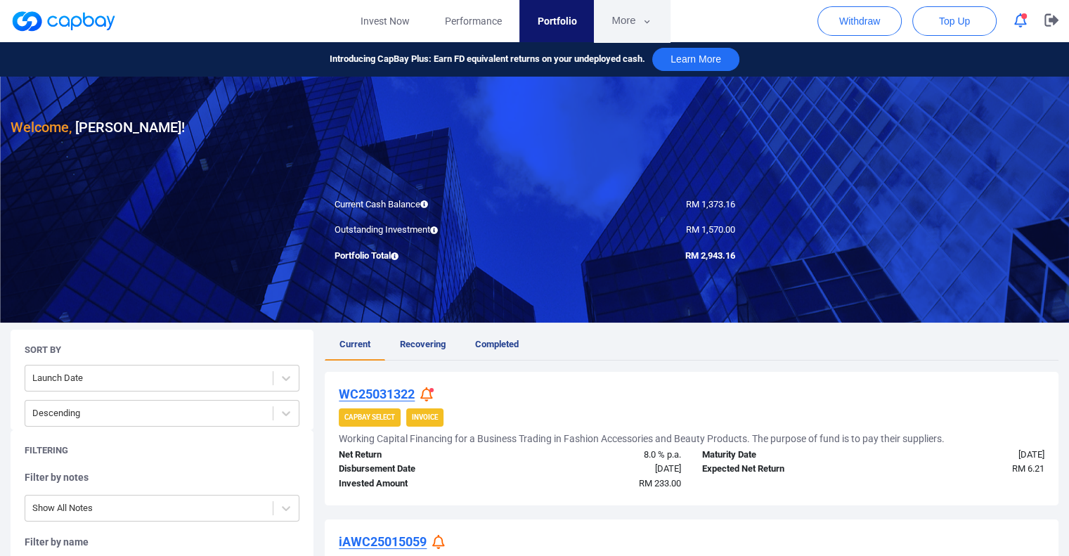
click at [621, 20] on button "More" at bounding box center [631, 21] width 75 height 42
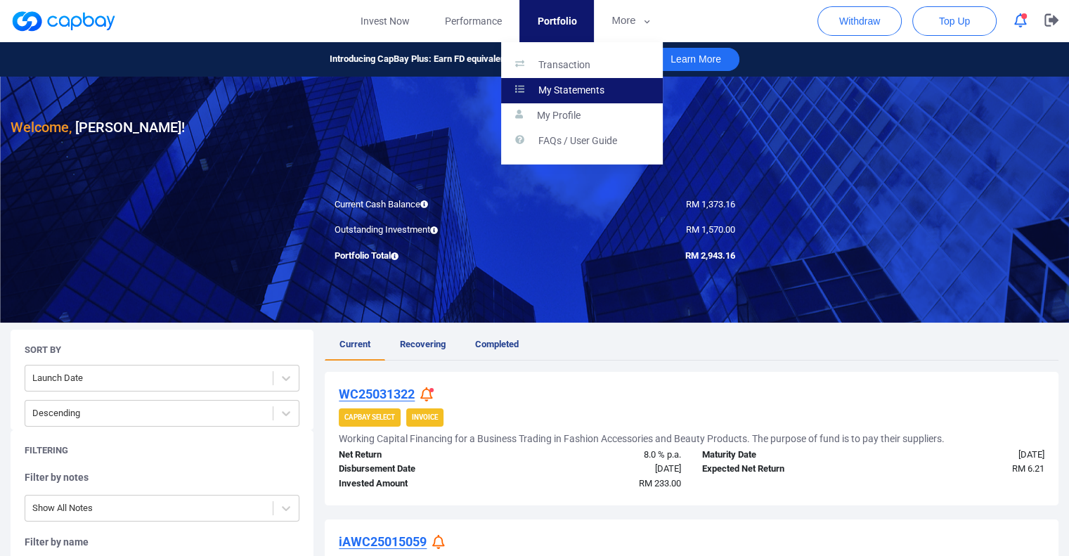
click at [571, 88] on p "My Statements" at bounding box center [571, 90] width 66 height 13
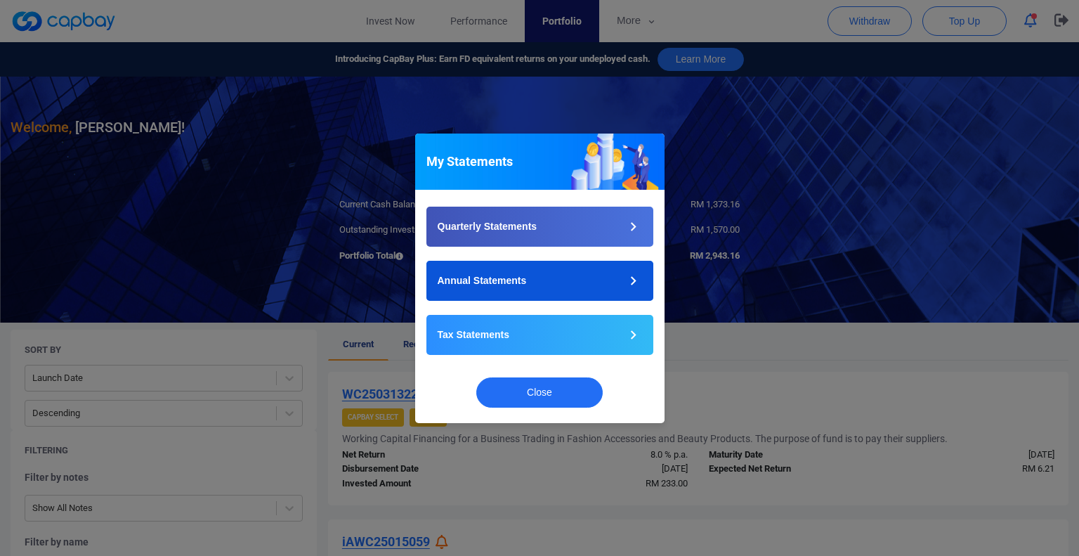
click at [528, 278] on button "Annual Statements" at bounding box center [540, 281] width 227 height 40
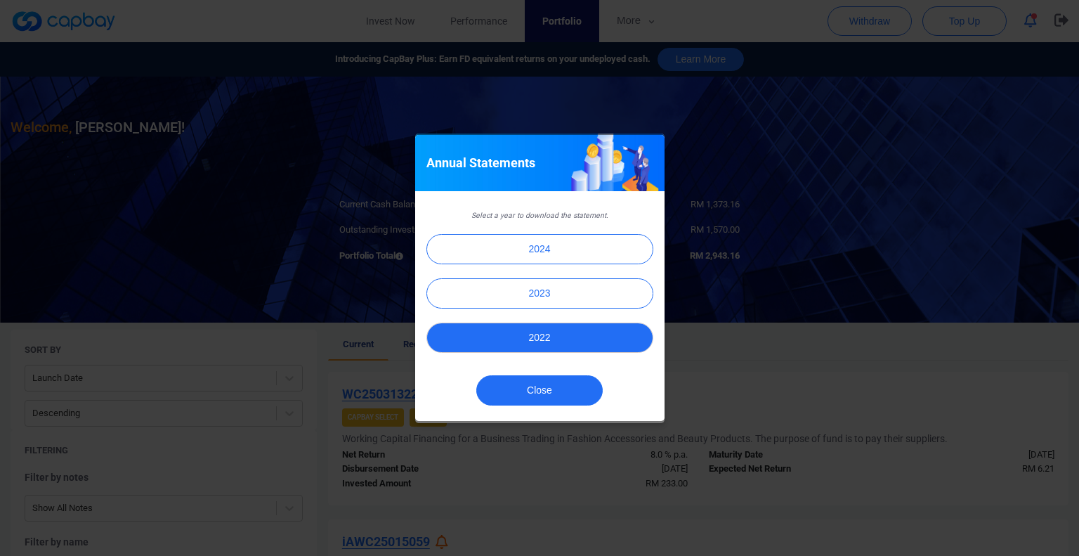
click at [571, 339] on button "2022" at bounding box center [540, 338] width 227 height 30
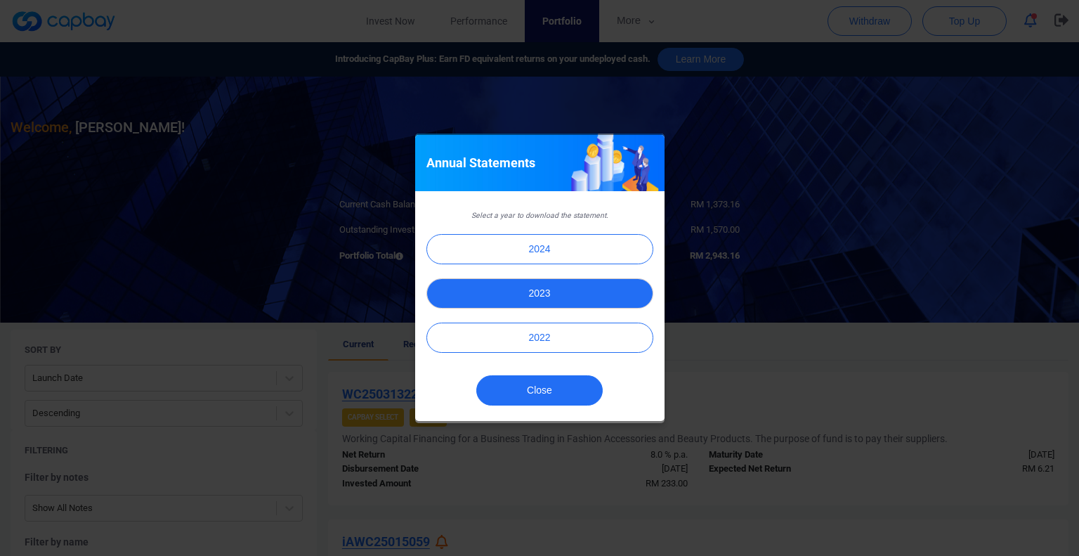
click at [552, 292] on button "2023" at bounding box center [540, 293] width 227 height 30
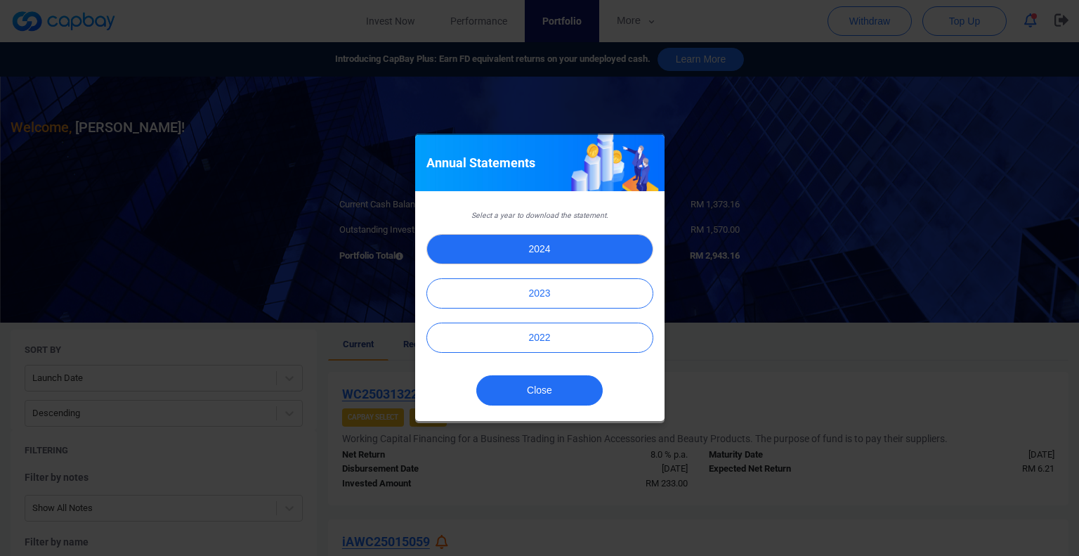
click at [519, 249] on button "2024" at bounding box center [540, 249] width 227 height 30
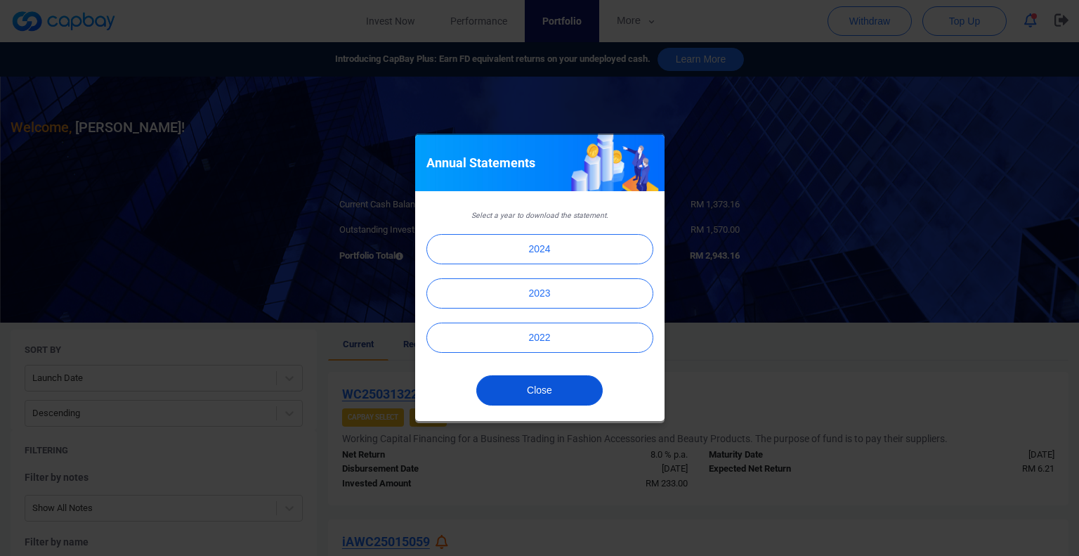
click at [519, 391] on button "Close" at bounding box center [539, 390] width 127 height 30
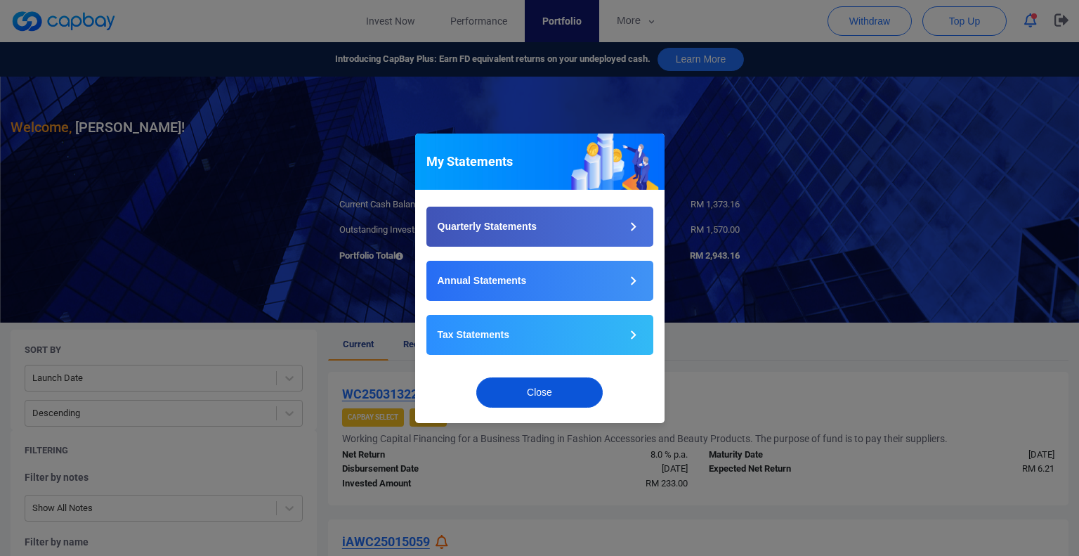
click at [573, 387] on button "Close" at bounding box center [539, 392] width 127 height 30
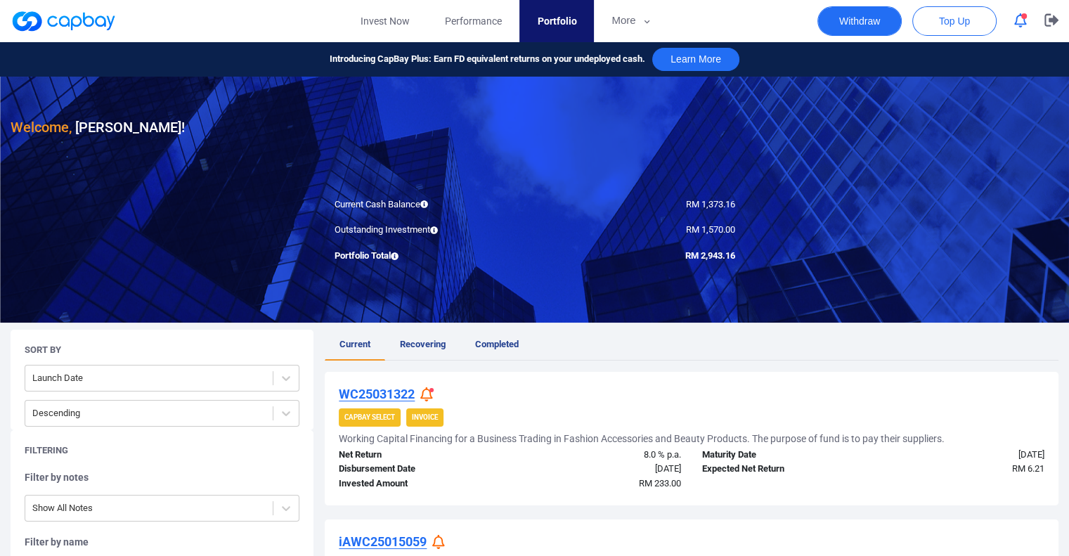
click at [845, 18] on button "Withdraw" at bounding box center [859, 21] width 84 height 30
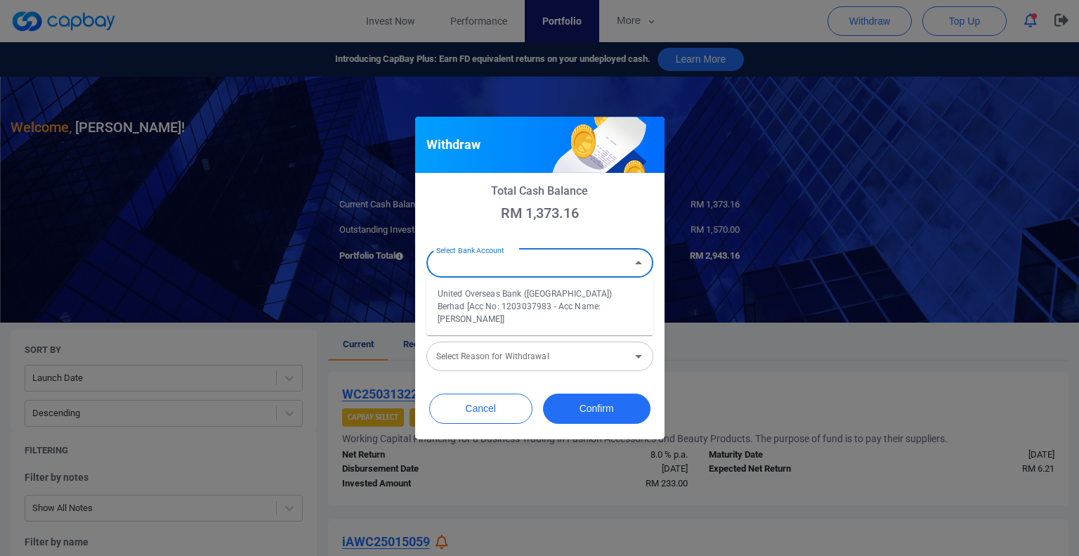
click at [502, 266] on input "Select Bank Account" at bounding box center [528, 263] width 195 height 26
click at [497, 299] on li "United Overseas Bank ([GEOGRAPHIC_DATA]) Berhad [Acc No: 1203037983 - Acc Name:…" at bounding box center [540, 306] width 227 height 46
type input "United Overseas Bank ([GEOGRAPHIC_DATA]) Berhad [Acc No: 1203037983 - Acc Name:…"
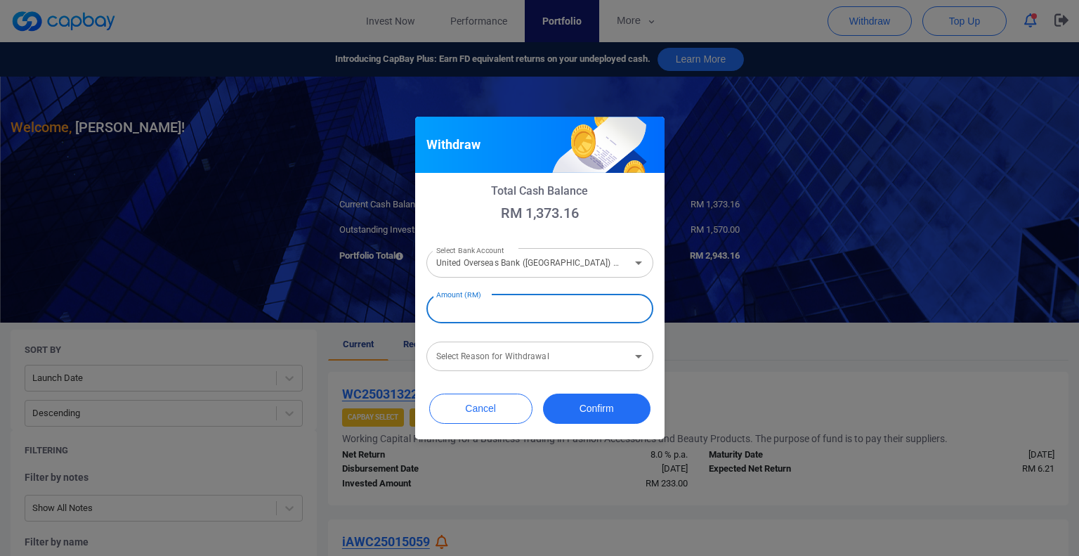
click at [487, 309] on input "Amount (RM)" at bounding box center [540, 309] width 227 height 30
type input "RM 1,300"
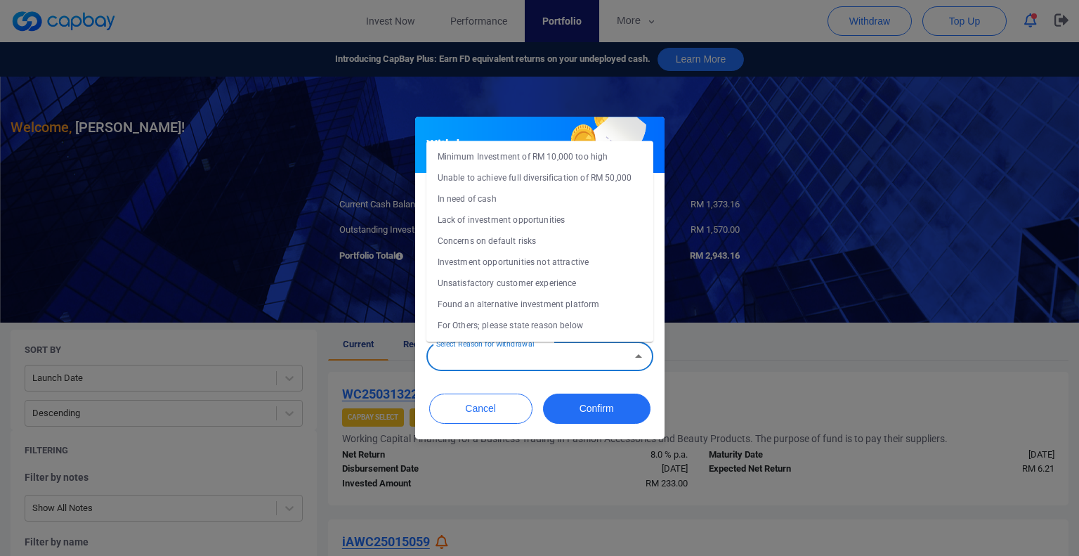
click at [529, 357] on input "Select Reason for Withdrawal" at bounding box center [528, 357] width 195 height 26
click at [481, 239] on li "Concerns on default risks" at bounding box center [540, 241] width 227 height 21
type input "Concerns on default risks"
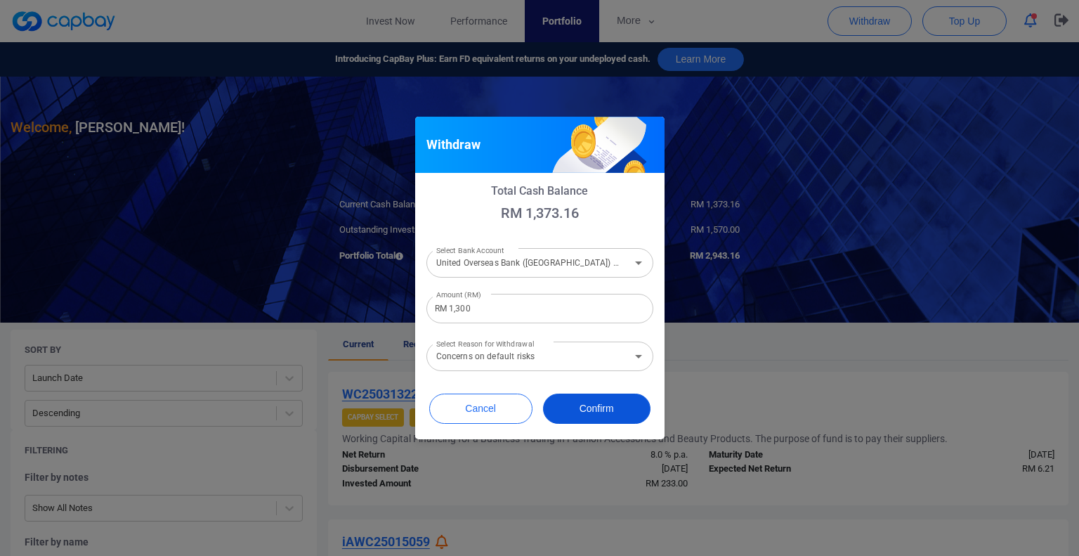
click at [576, 405] on button "Confirm" at bounding box center [597, 409] width 108 height 30
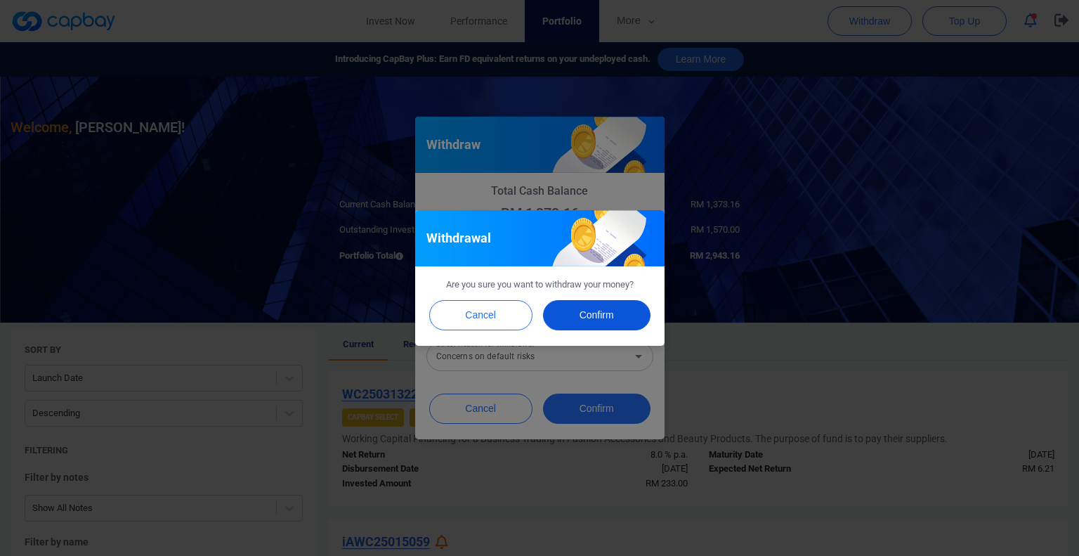
click at [599, 315] on button "Confirm" at bounding box center [597, 315] width 108 height 30
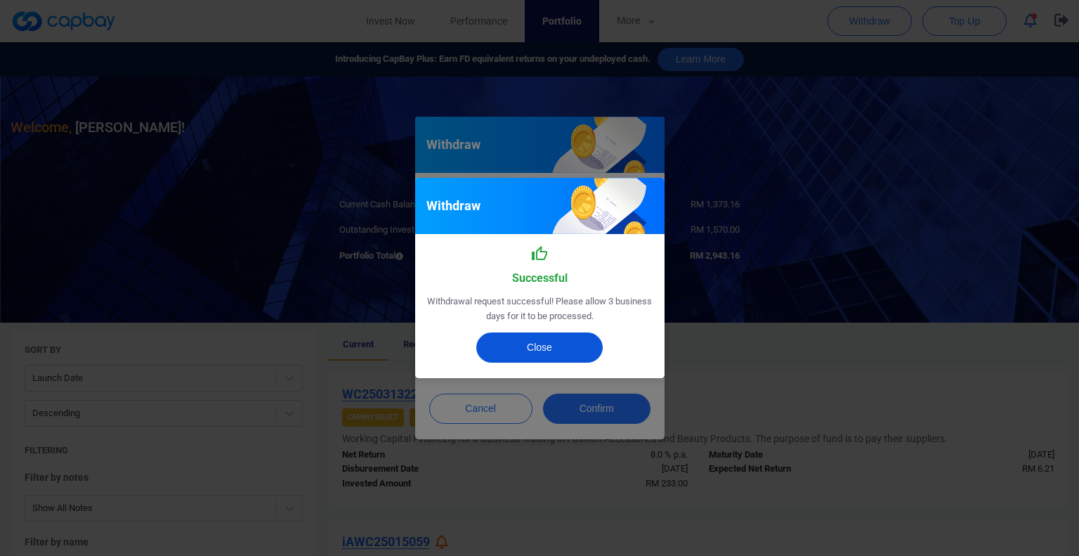
click at [568, 351] on button "Close" at bounding box center [539, 347] width 127 height 30
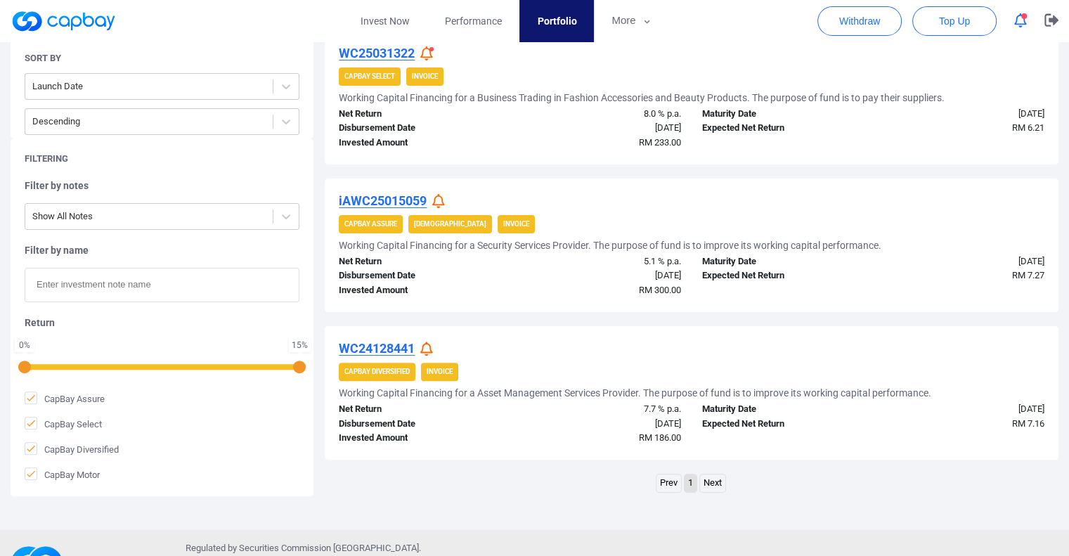
scroll to position [380, 0]
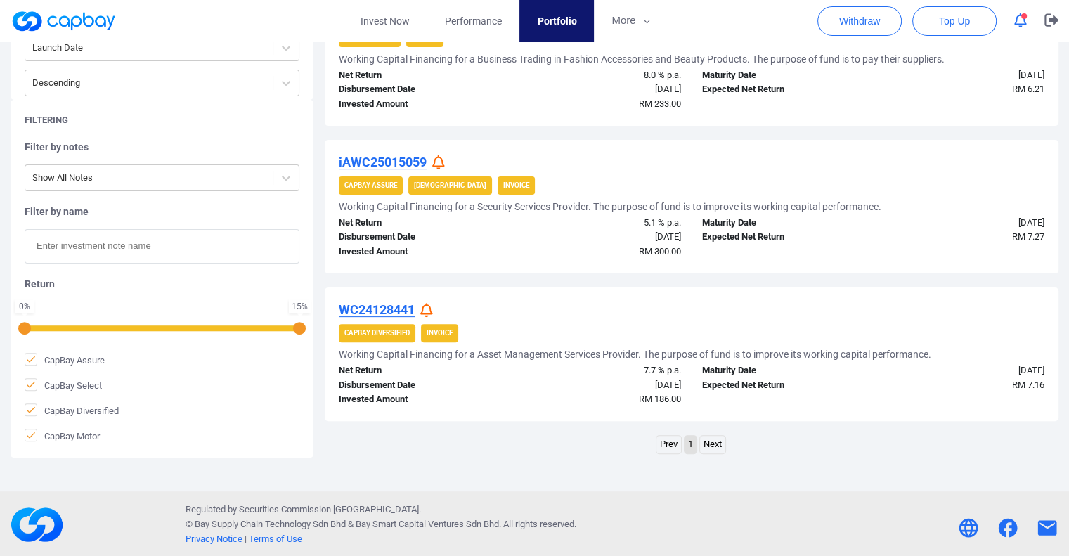
click at [714, 441] on link "Next" at bounding box center [712, 445] width 25 height 18
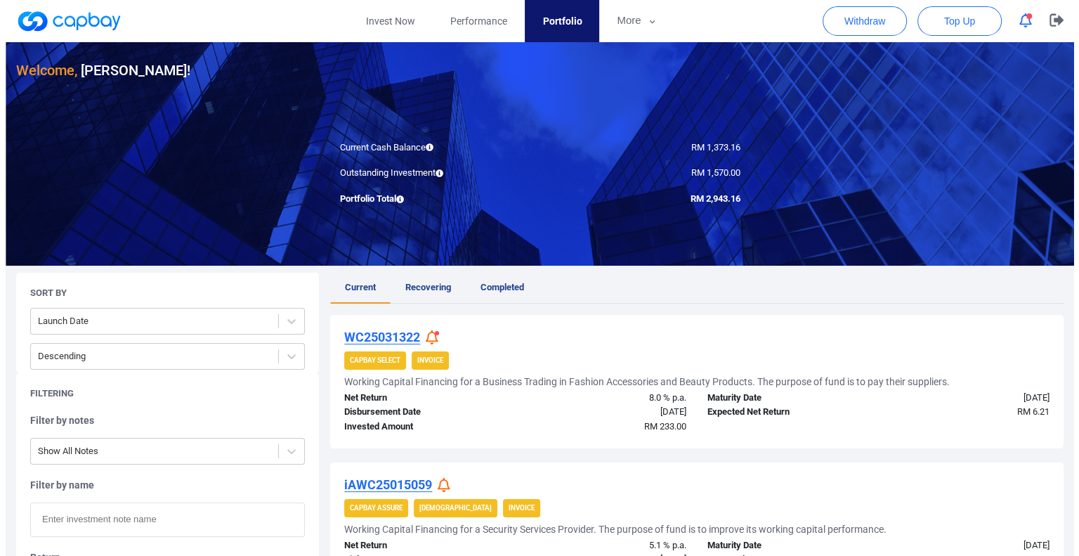
scroll to position [0, 0]
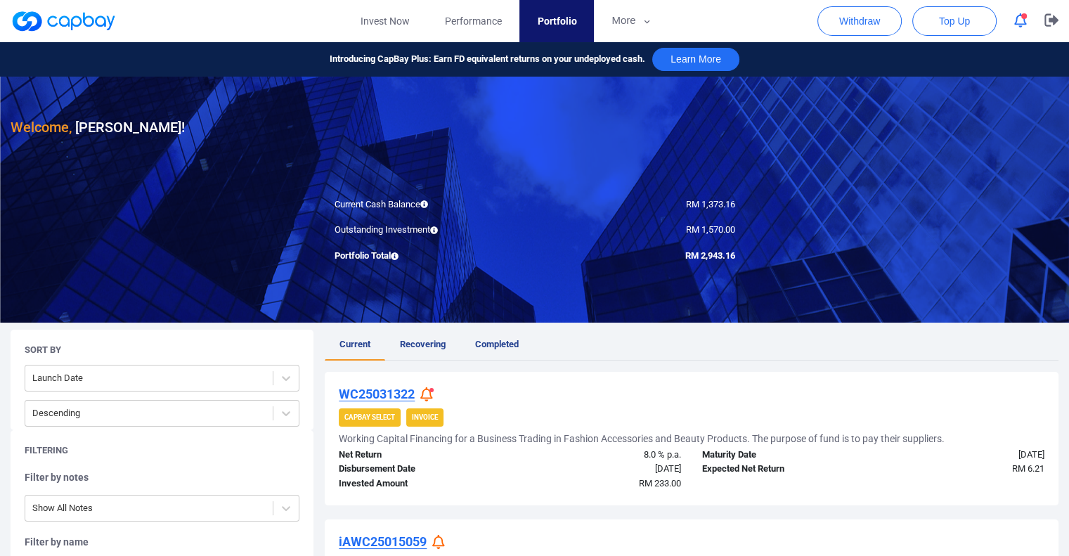
click at [1020, 20] on icon "button" at bounding box center [1020, 20] width 13 height 15
click at [1046, 19] on icon "button" at bounding box center [1051, 19] width 14 height 13
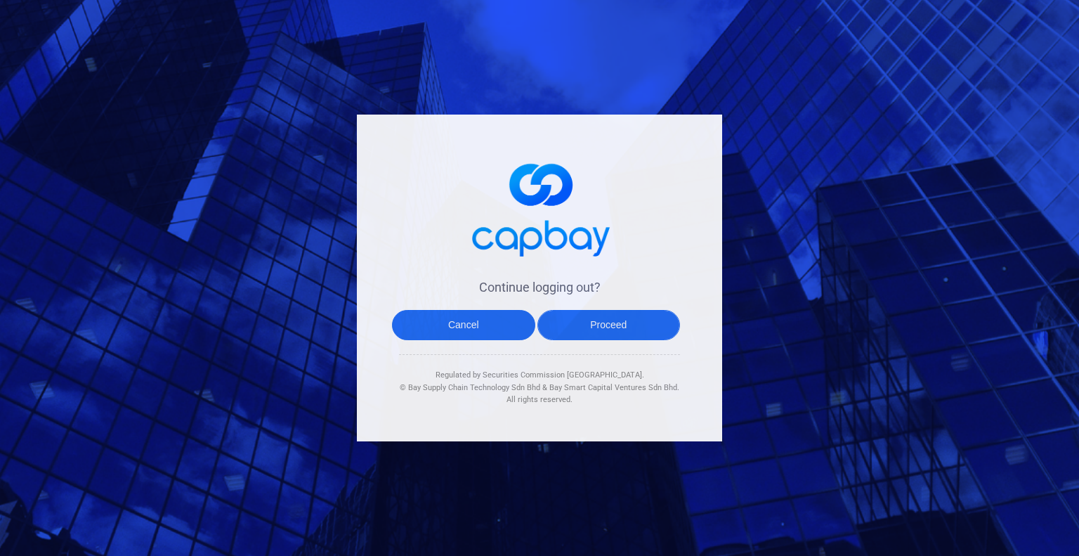
click at [576, 318] on button "Proceed" at bounding box center [609, 325] width 143 height 30
